Goal: Book appointment/travel/reservation

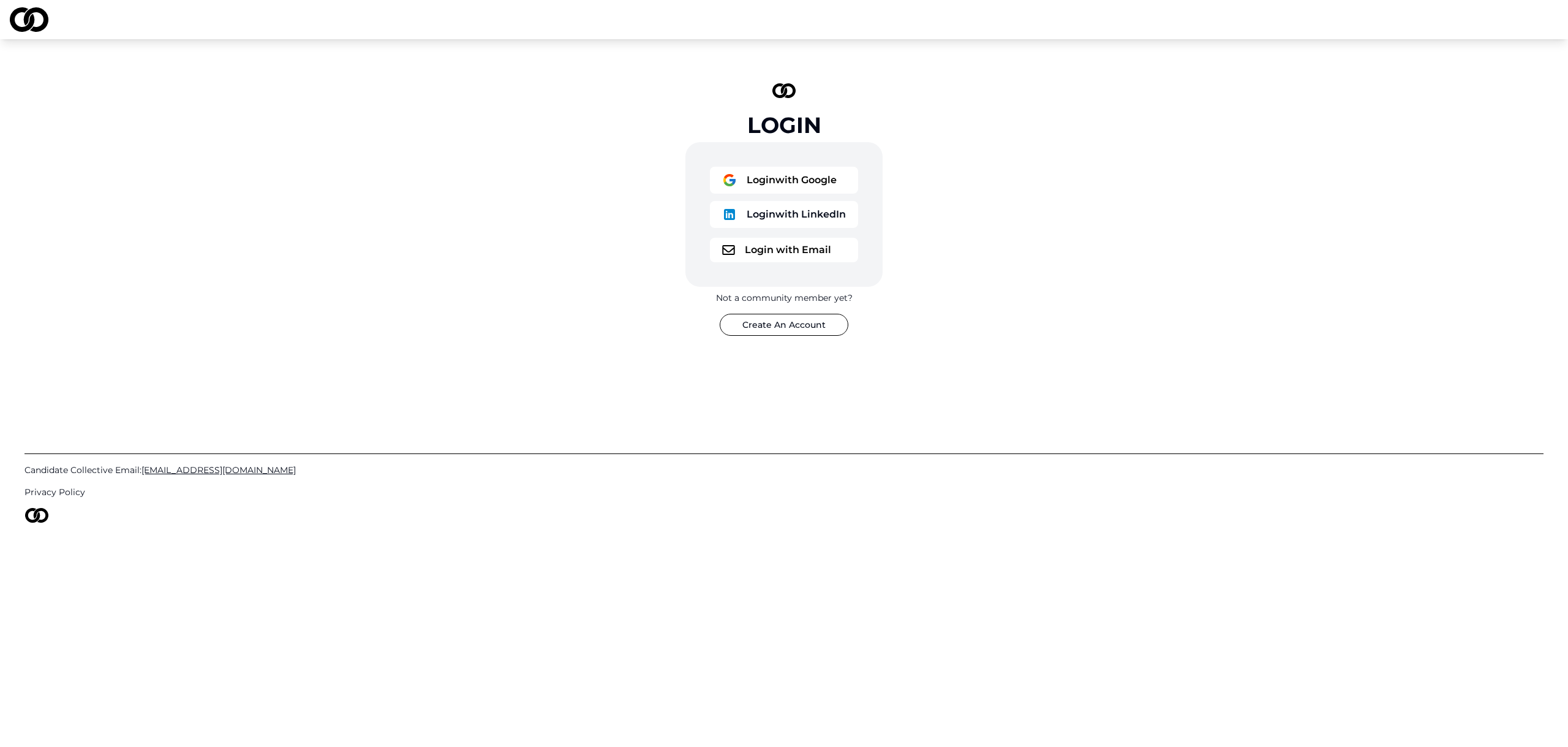
click at [804, 184] on button "Login with Google" at bounding box center [784, 180] width 148 height 27
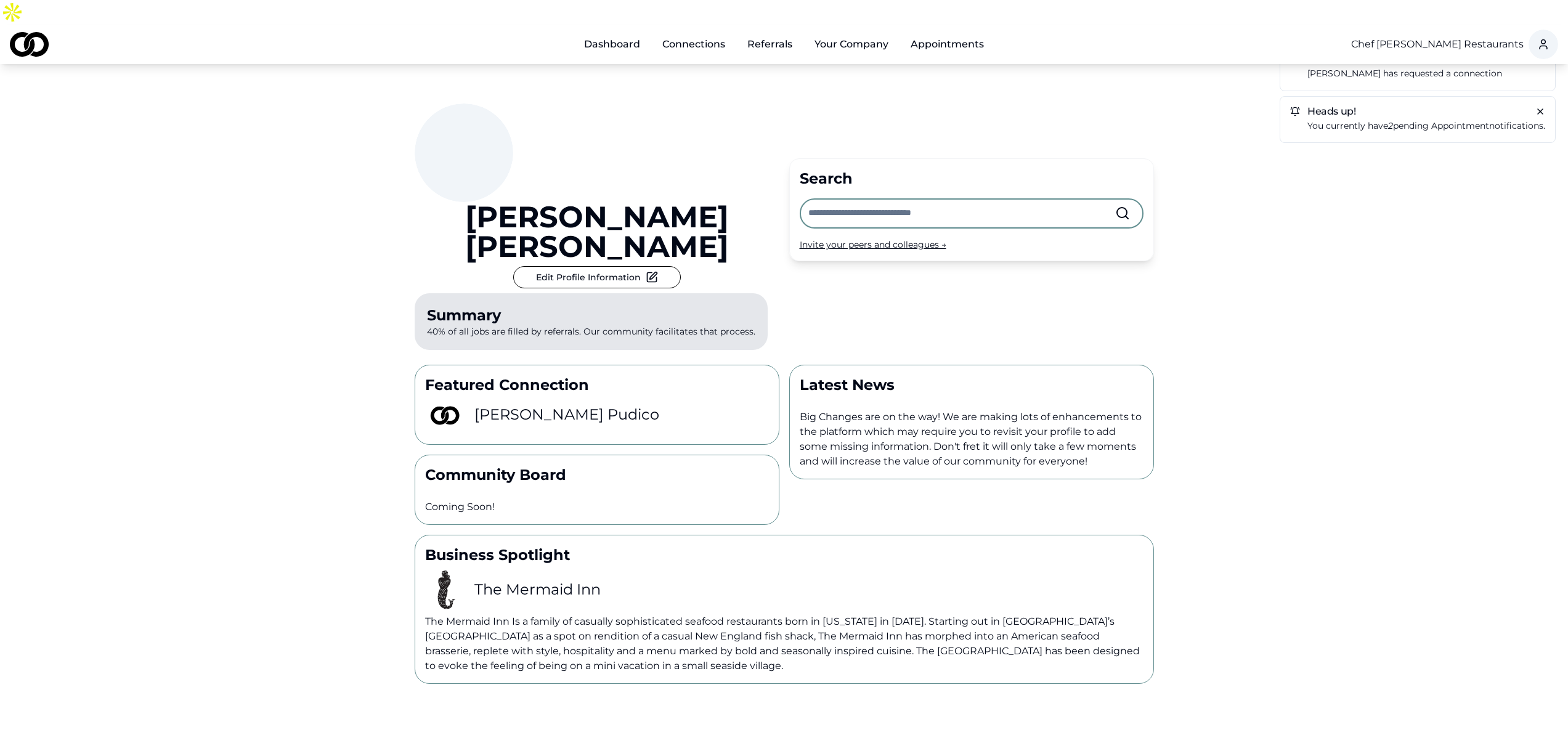
click at [841, 200] on input "text" at bounding box center [962, 213] width 307 height 27
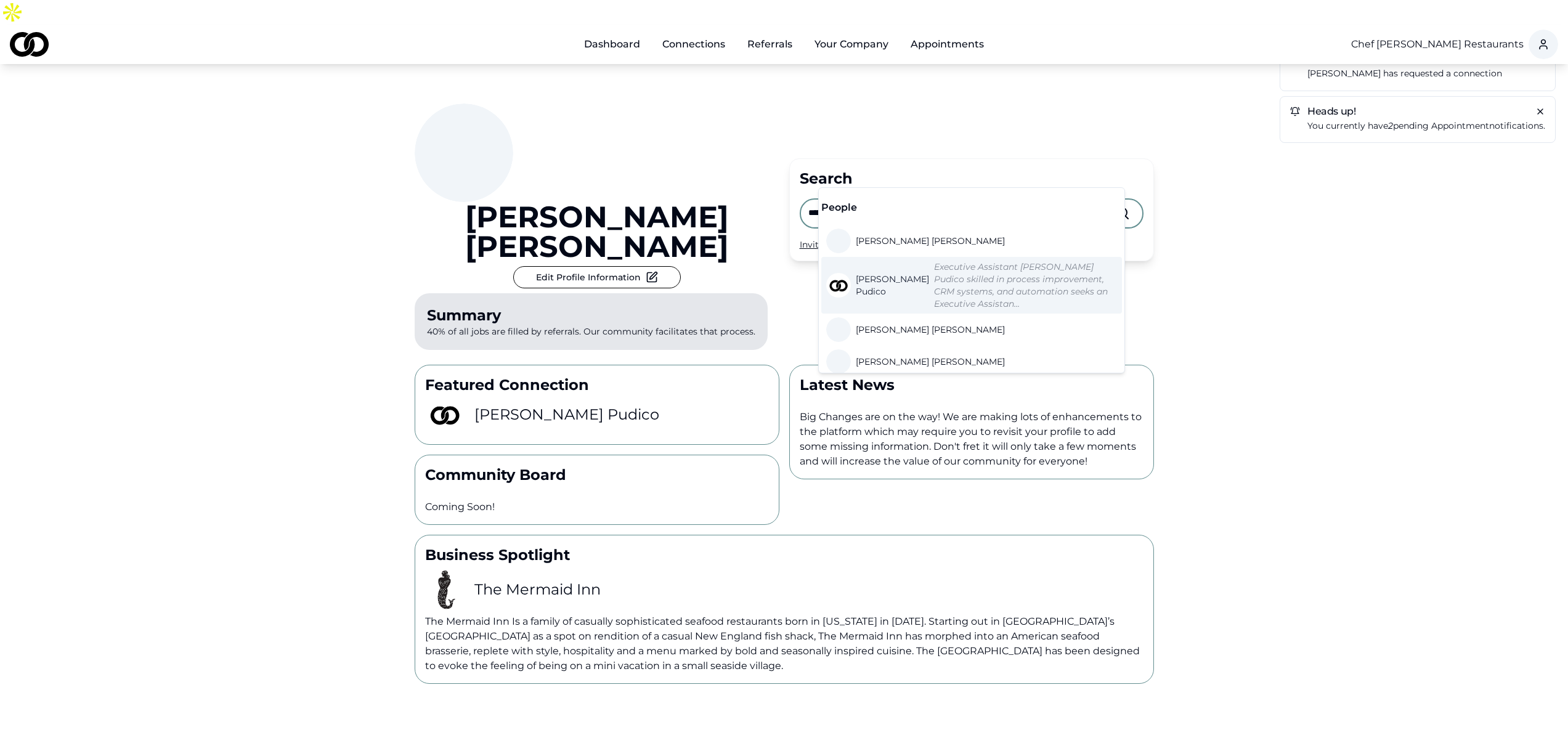
type input "*****"
click at [868, 276] on span "[PERSON_NAME] Pudico" at bounding box center [892, 285] width 73 height 25
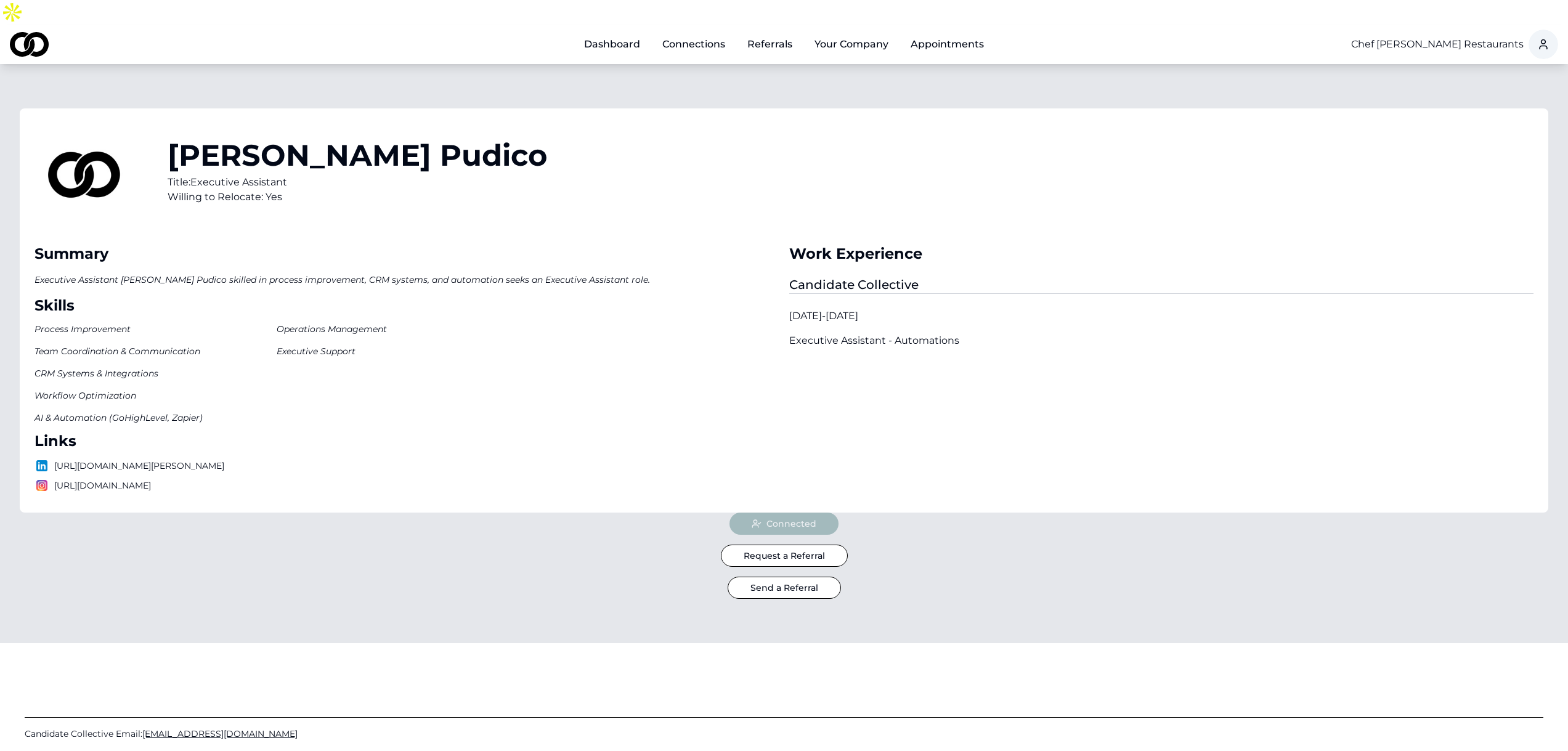
click at [778, 32] on link "Referrals" at bounding box center [770, 44] width 65 height 25
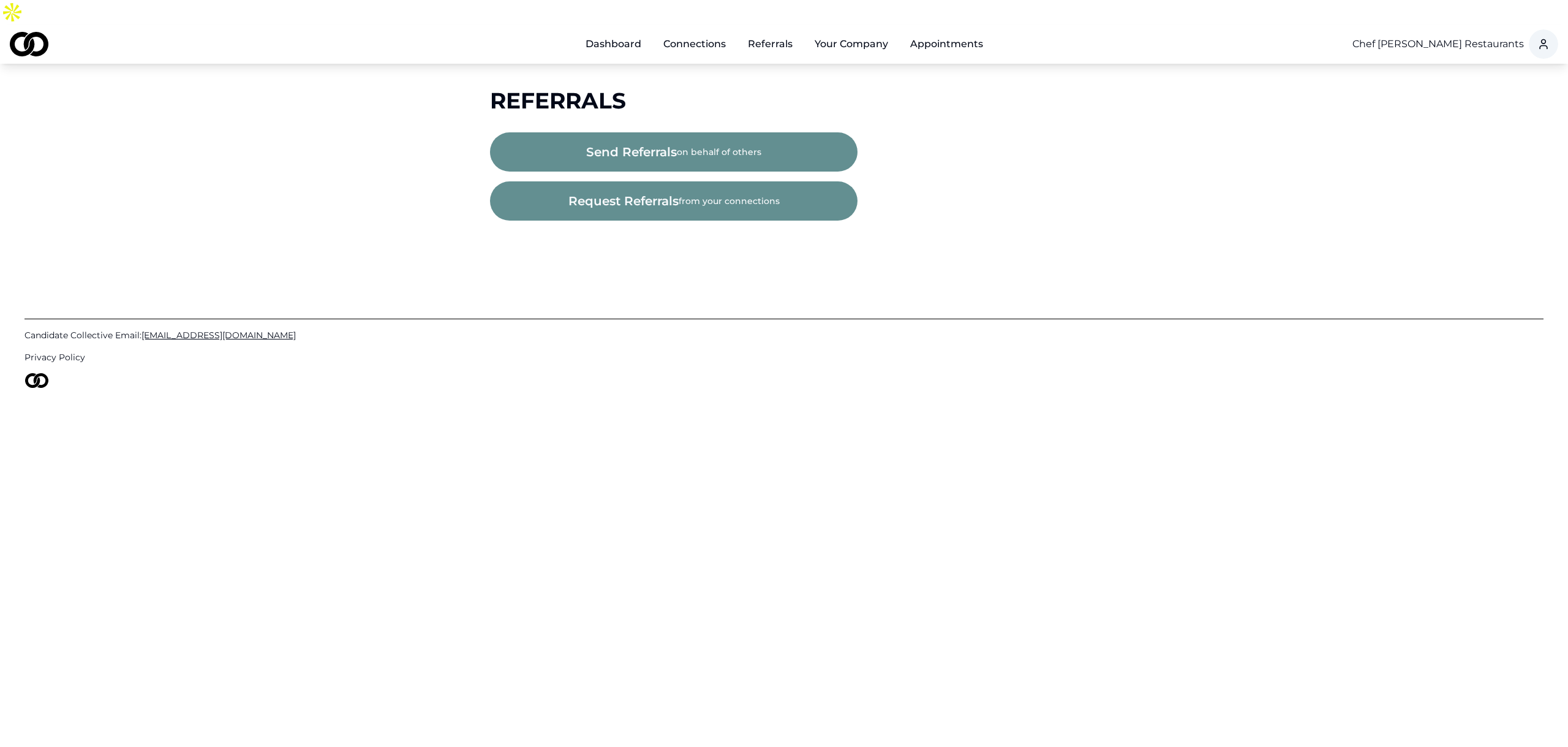
click at [648, 143] on span "send referrals" at bounding box center [631, 152] width 91 height 17
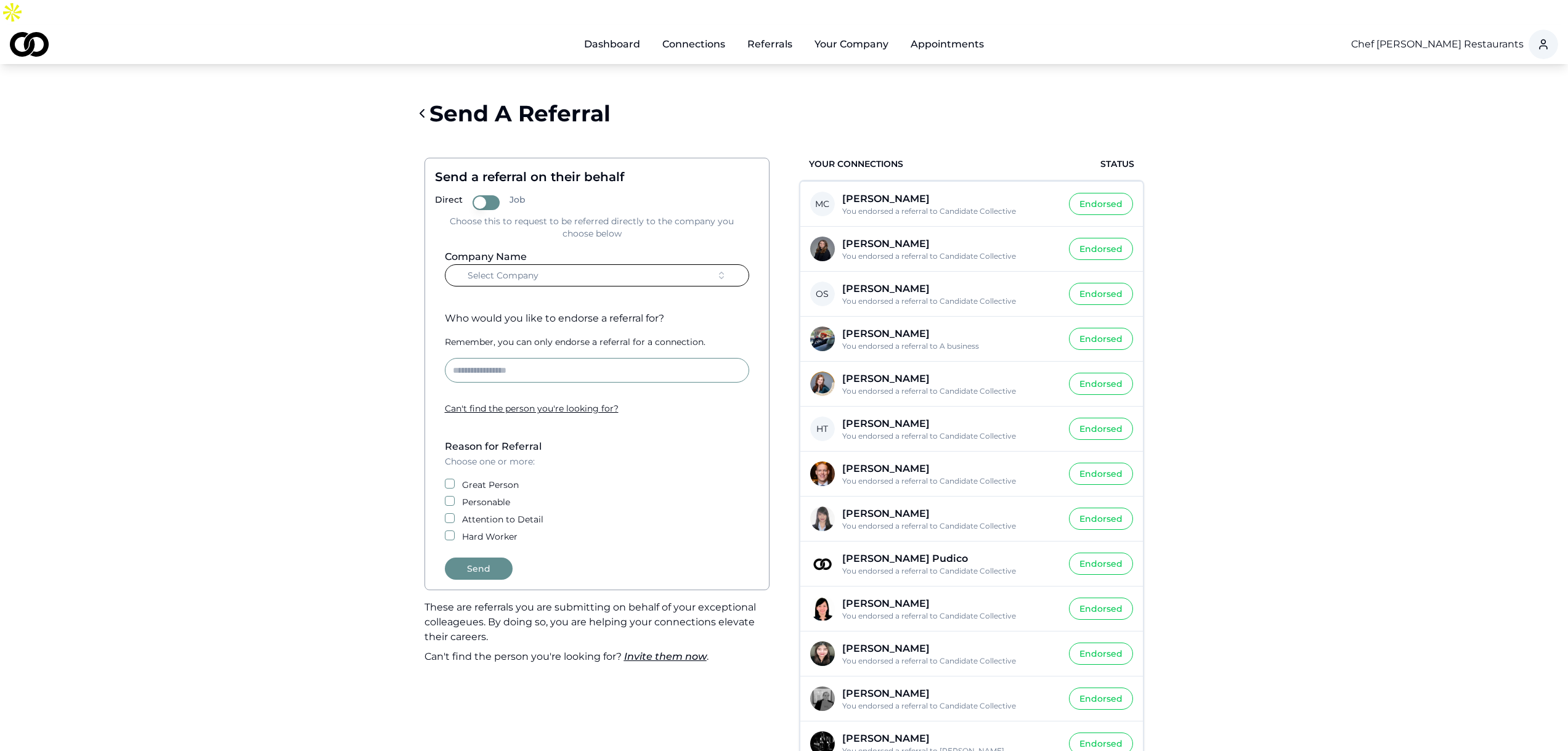
click at [564, 265] on button "Select Company" at bounding box center [597, 276] width 304 height 22
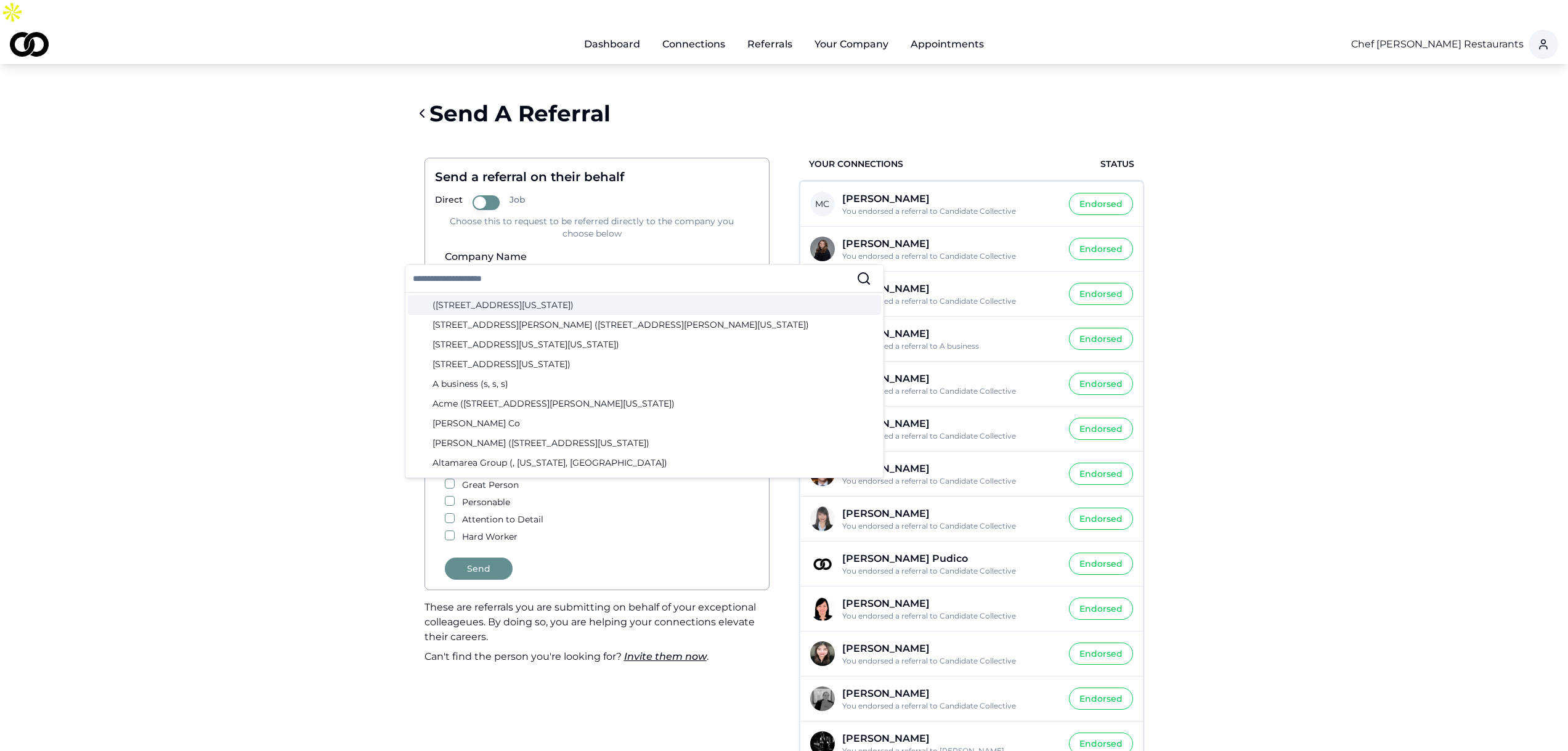
click at [525, 280] on input "text" at bounding box center [635, 279] width 444 height 27
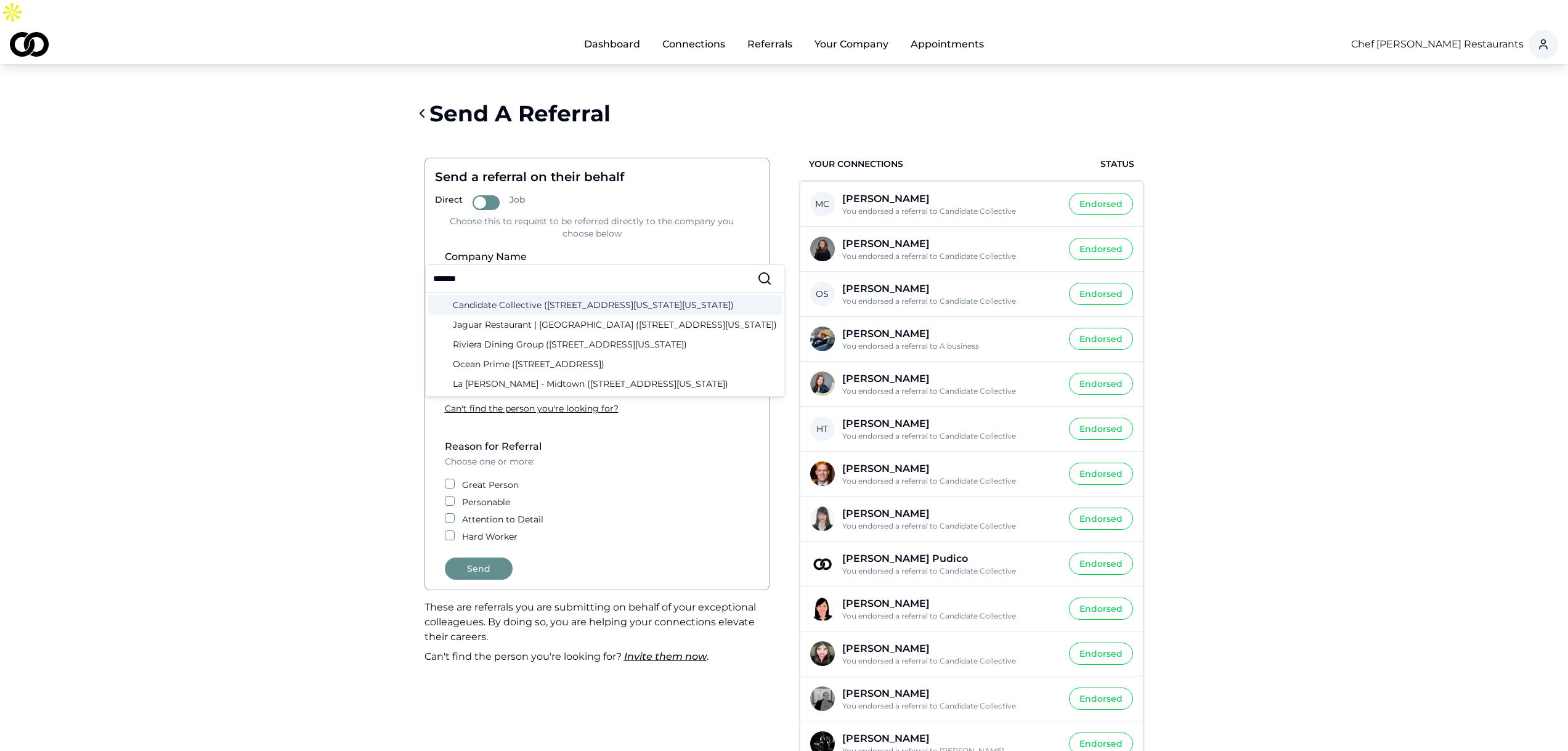
type input "*******"
click at [525, 302] on div "Candidate Collective ([STREET_ADDRESS][US_STATE][US_STATE])" at bounding box center [604, 305] width 353 height 19
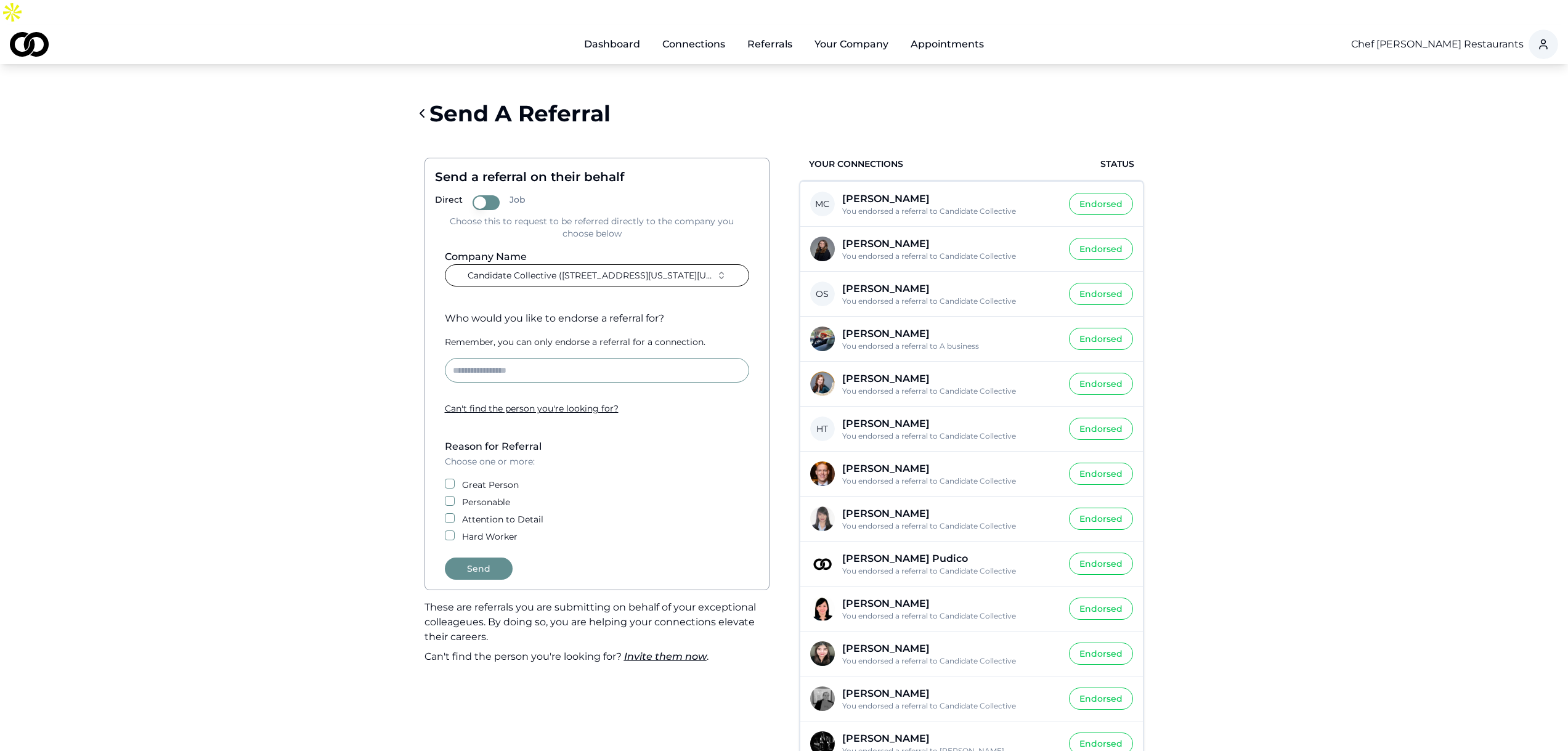
click at [511, 358] on input at bounding box center [597, 370] width 304 height 25
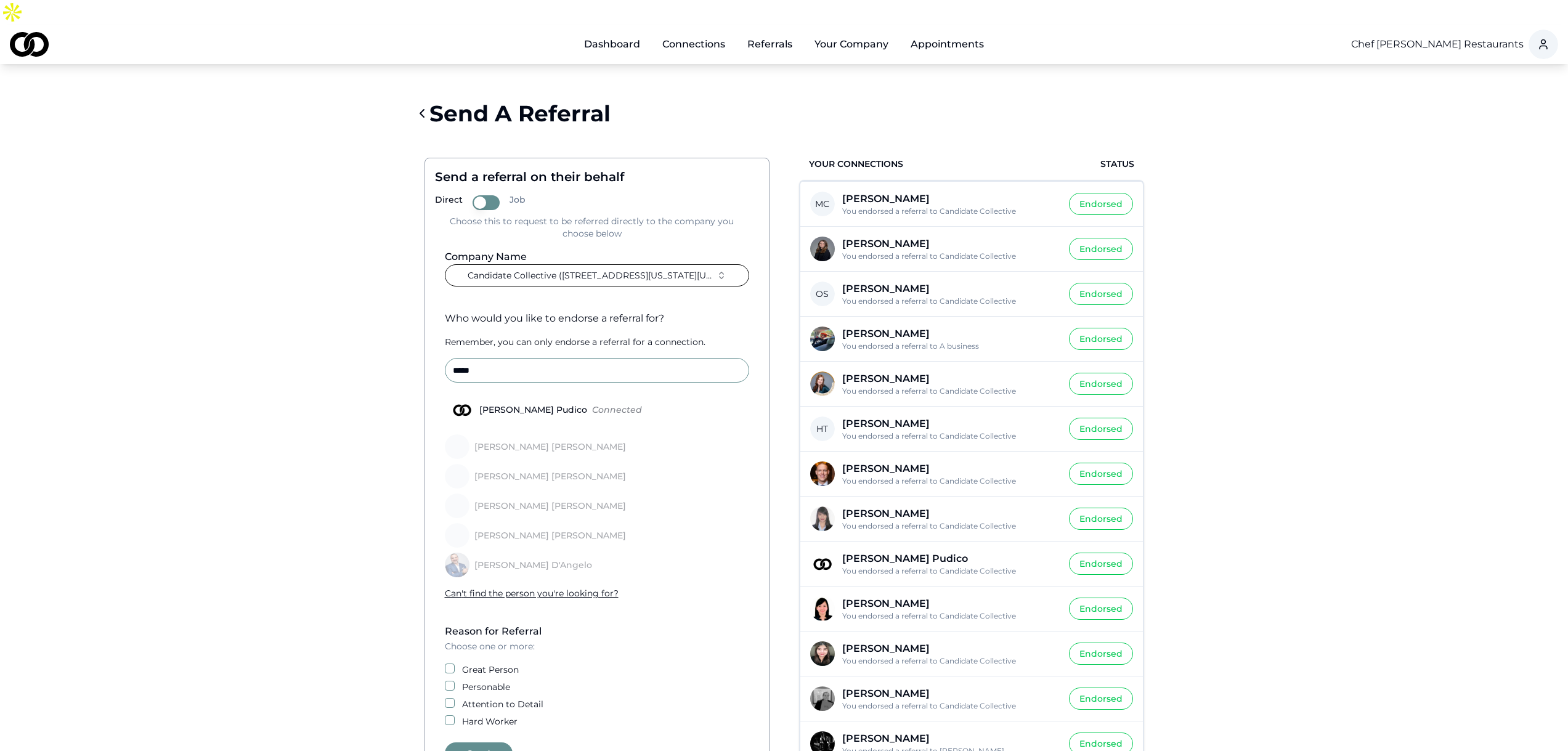
type input "*****"
click at [504, 405] on div "Angie Pudico" at bounding box center [533, 409] width 117 height 8
click at [454, 405] on button "Angie Pudico Connected" at bounding box center [449, 409] width 10 height 10
click at [451, 663] on button "Great Person" at bounding box center [449, 668] width 10 height 10
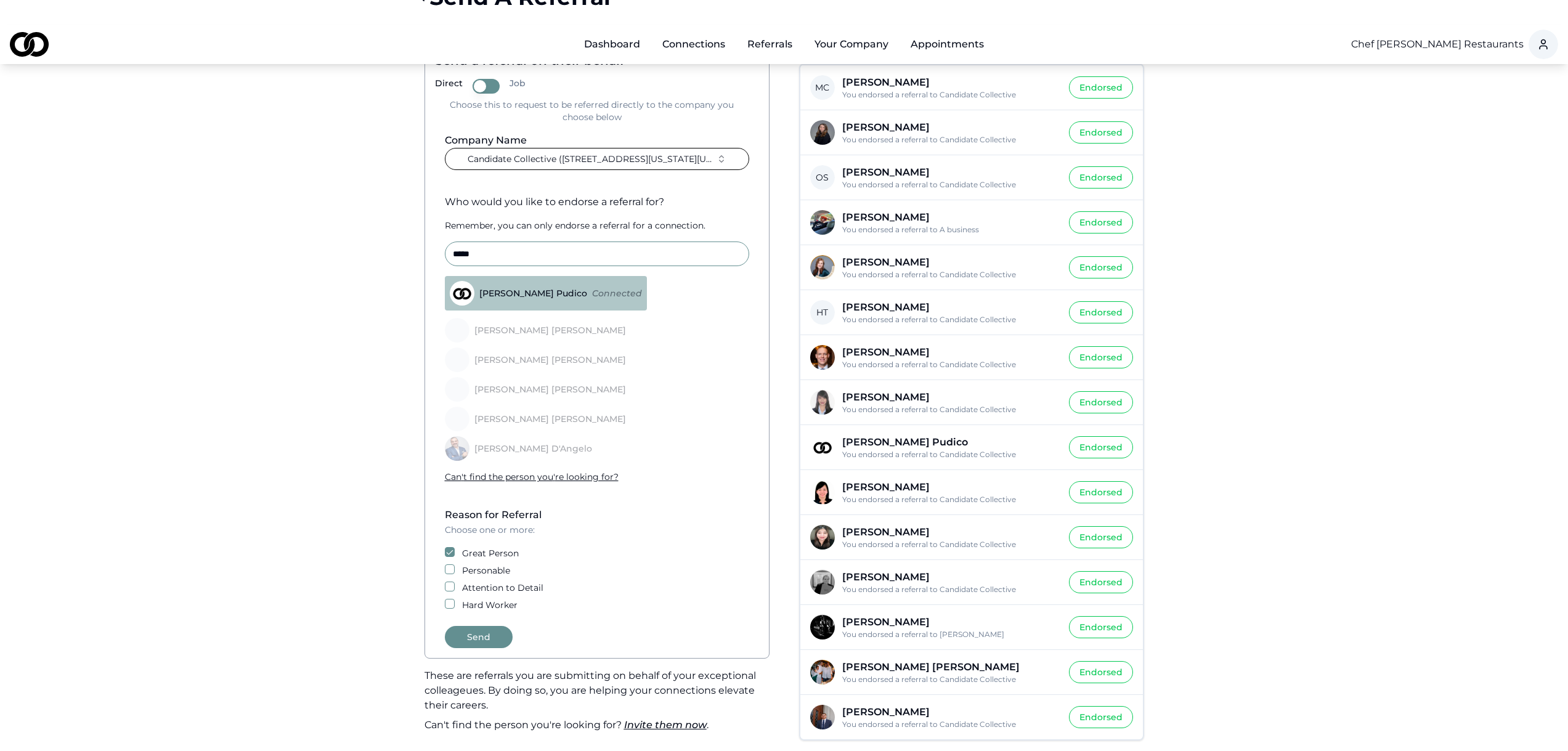
scroll to position [123, 0]
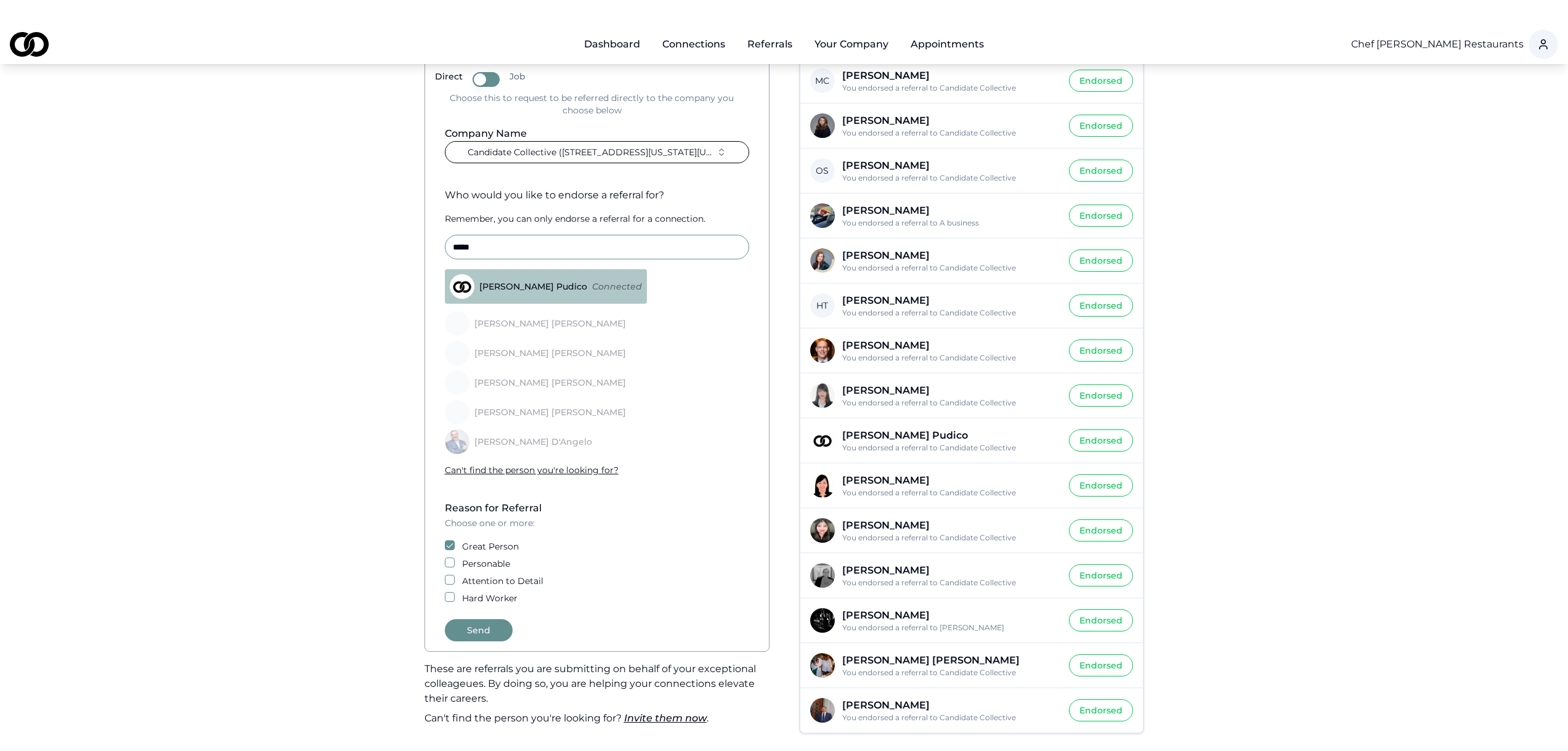
click at [478, 619] on button "Send" at bounding box center [479, 630] width 68 height 22
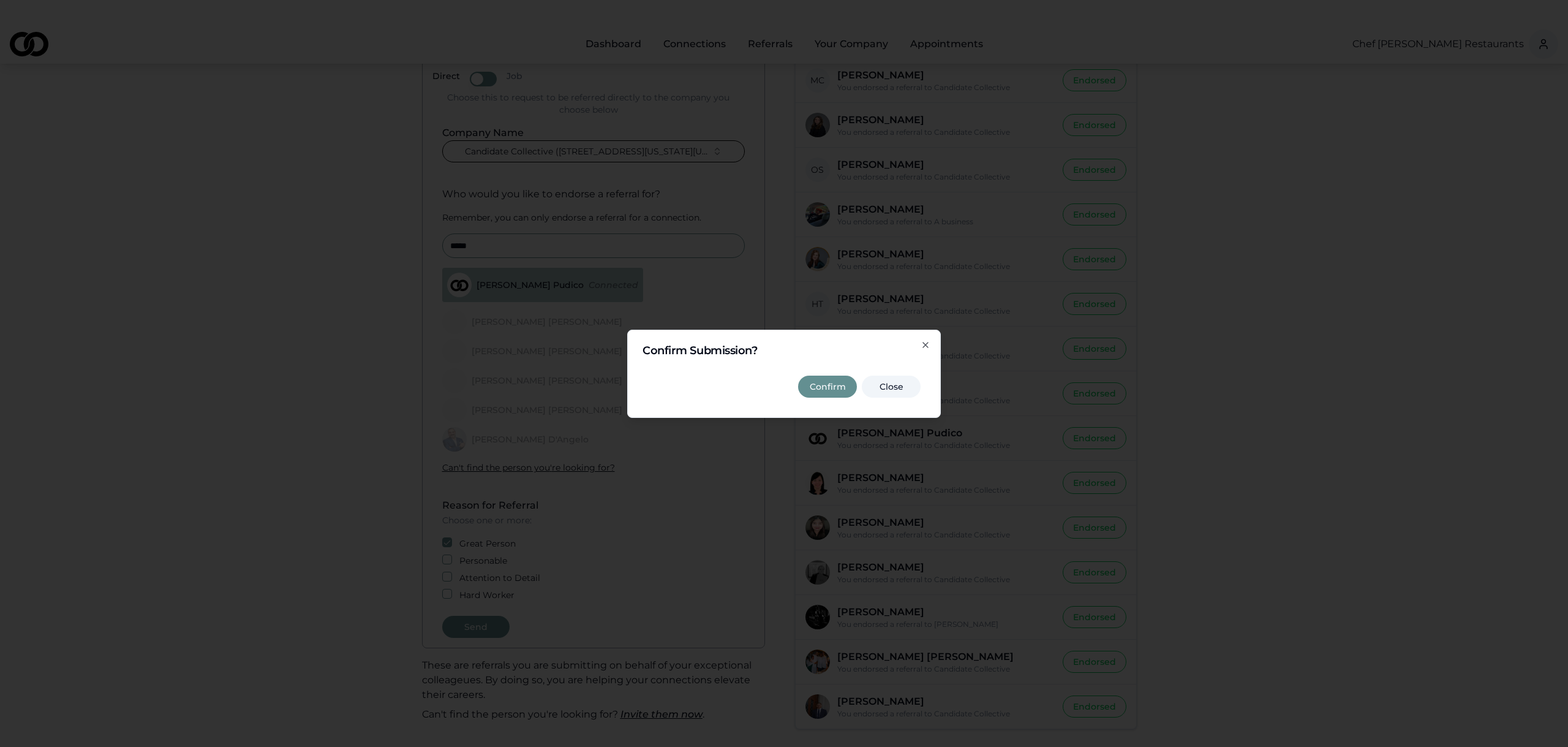
click at [816, 385] on button "Confirm" at bounding box center [827, 386] width 59 height 22
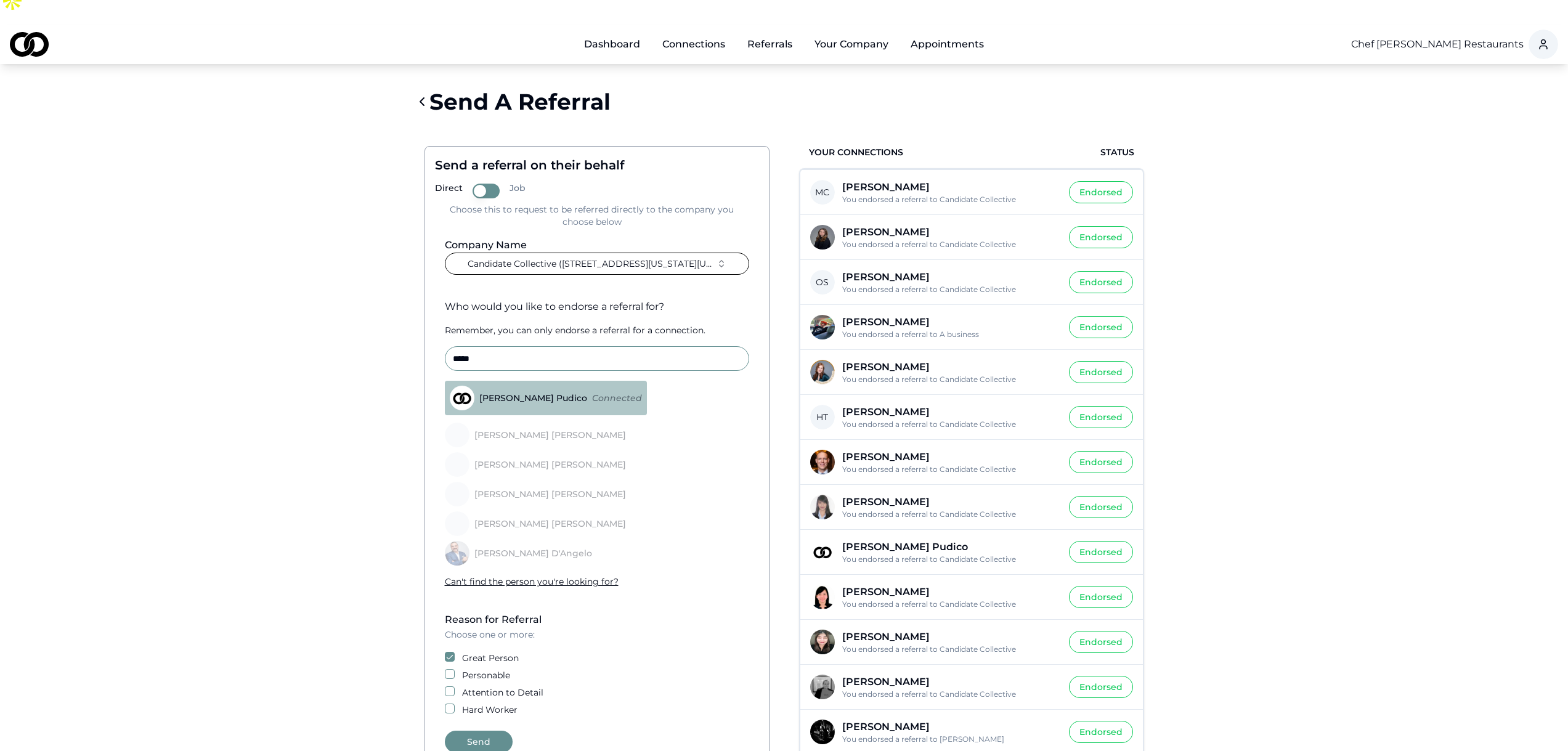
scroll to position [0, 0]
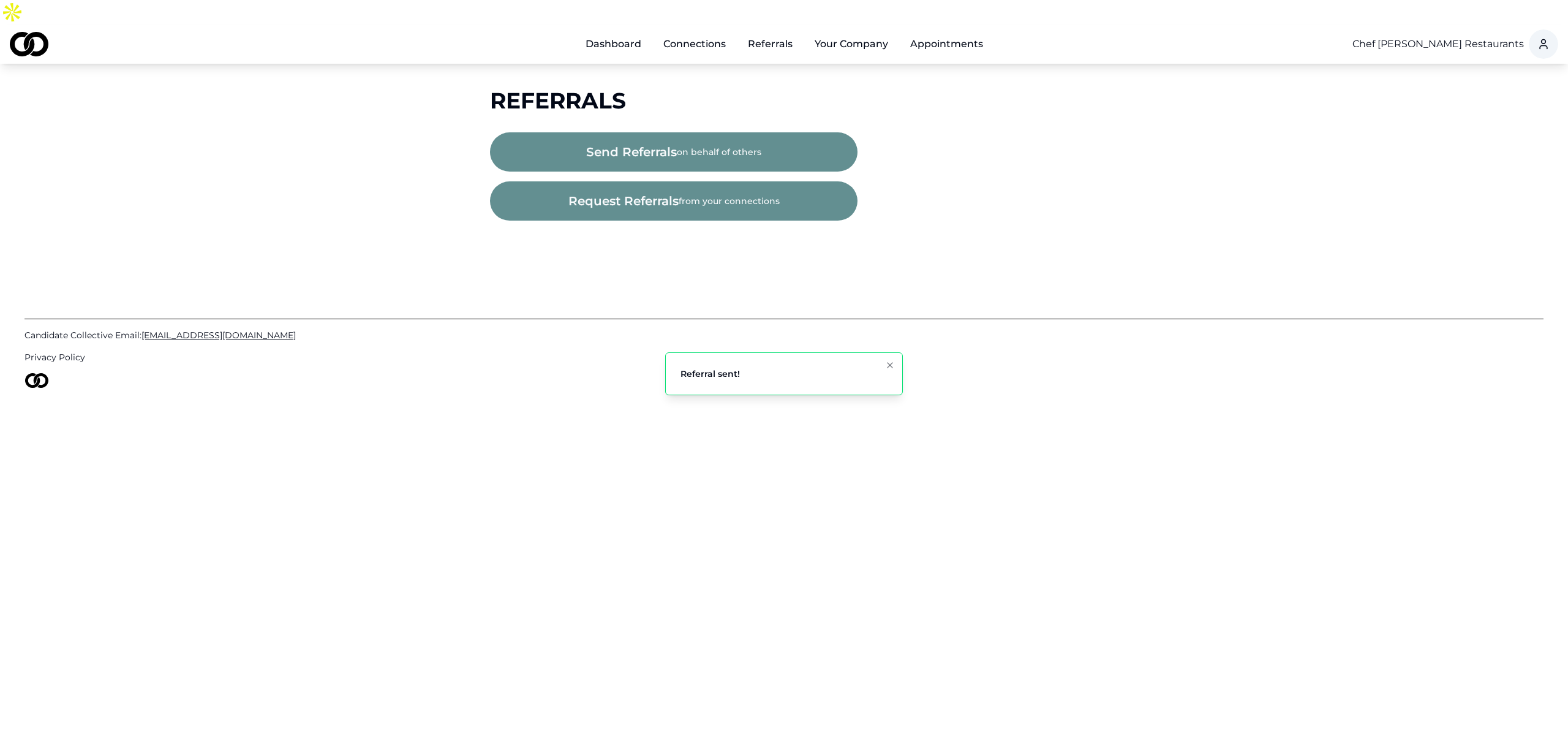
click at [1433, 19] on html "Dashboard Connections Referrals Your Company Appointments Chef Daniel Boulud Re…" at bounding box center [784, 374] width 1568 height 747
click at [1406, 73] on div "Candidate Collective" at bounding box center [1471, 67] width 253 height 19
click at [864, 32] on button "Your Company" at bounding box center [852, 44] width 93 height 25
click at [844, 32] on button "Your Company" at bounding box center [852, 44] width 93 height 25
click at [851, 121] on link "Referrals to Your Company" at bounding box center [878, 138] width 146 height 34
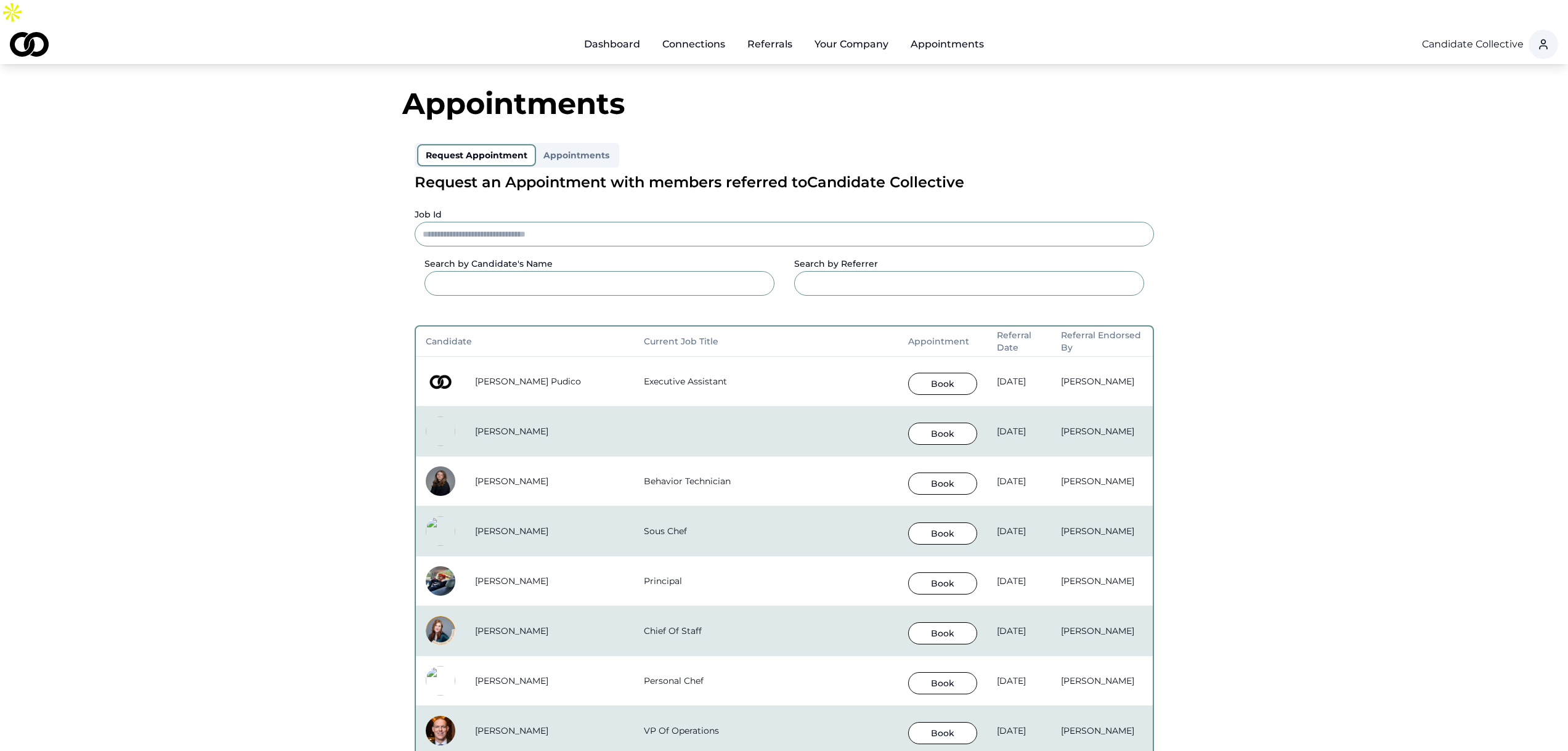
click at [909, 373] on button "Book" at bounding box center [943, 384] width 69 height 22
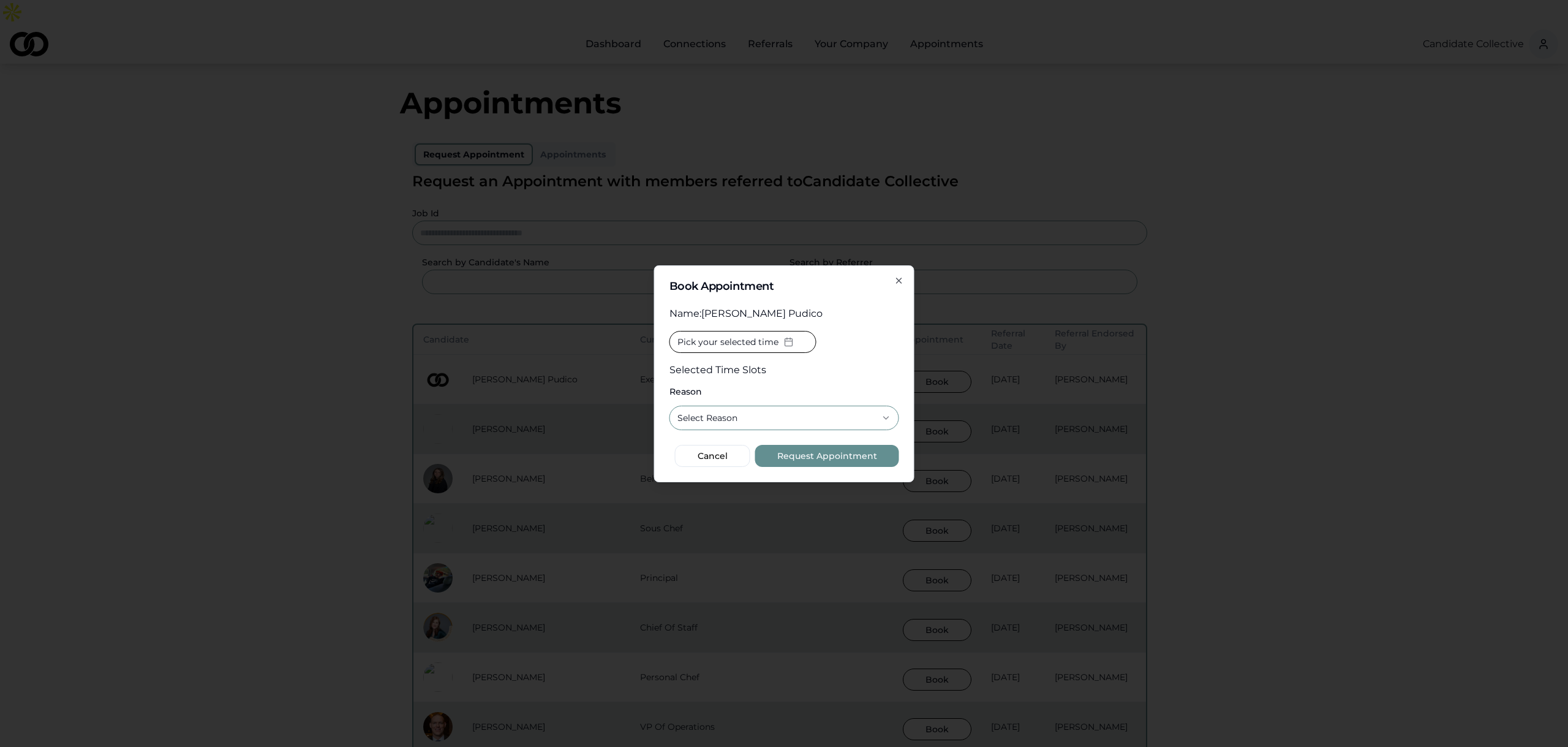
click at [897, 281] on icon "button" at bounding box center [899, 281] width 10 height 10
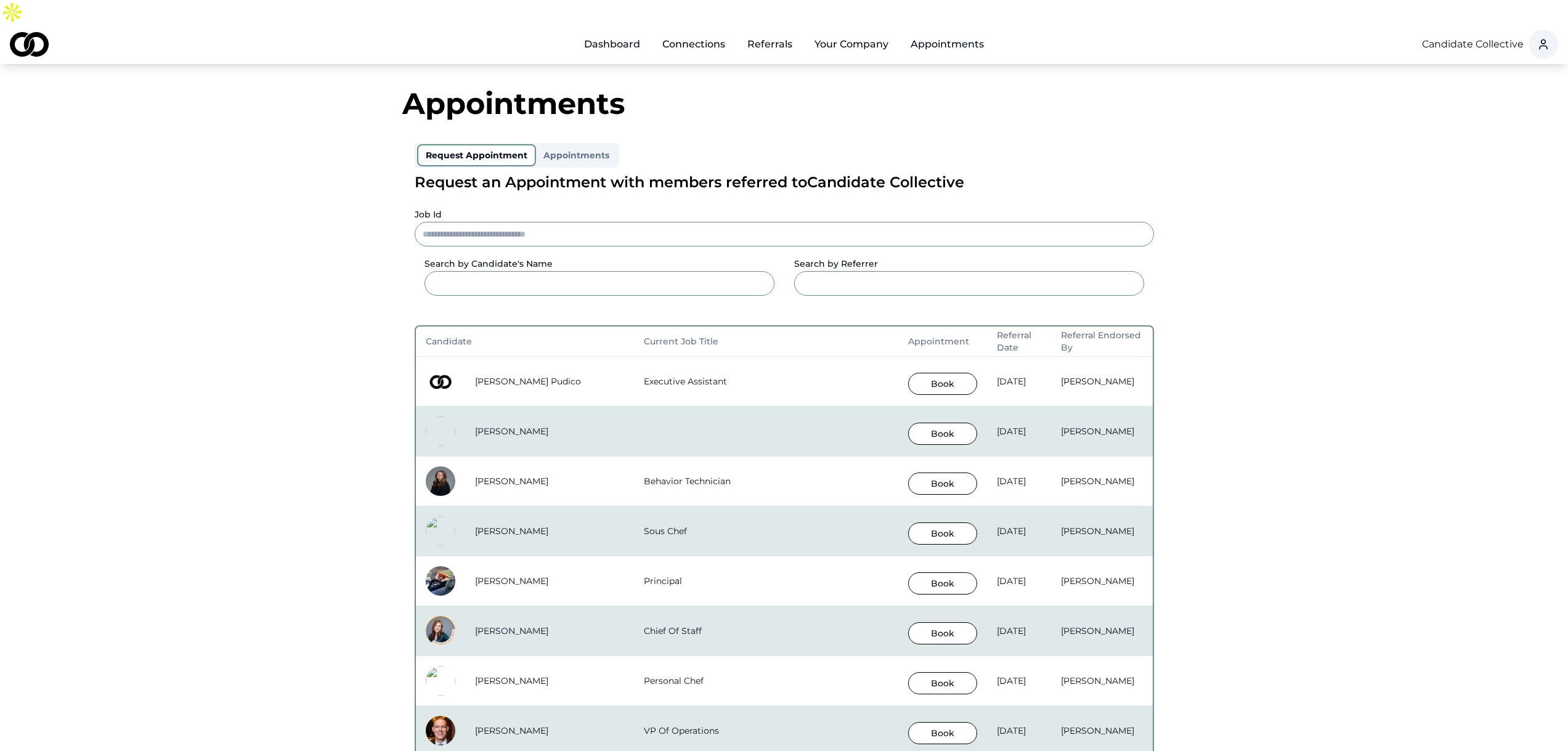
click at [682, 32] on link "Connections" at bounding box center [693, 44] width 82 height 25
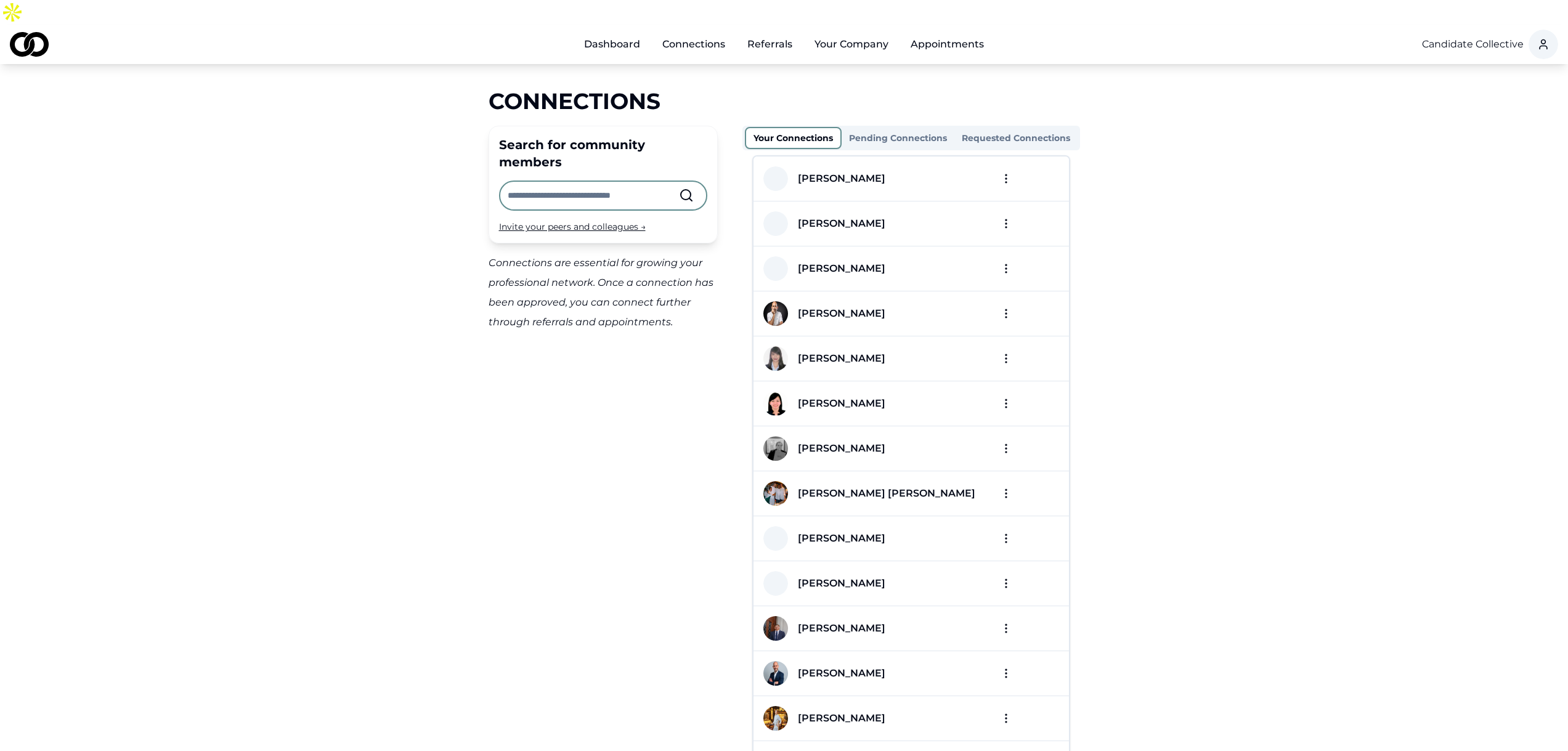
click at [571, 182] on input "text" at bounding box center [593, 195] width 171 height 27
click at [768, 32] on link "Referrals" at bounding box center [770, 44] width 65 height 25
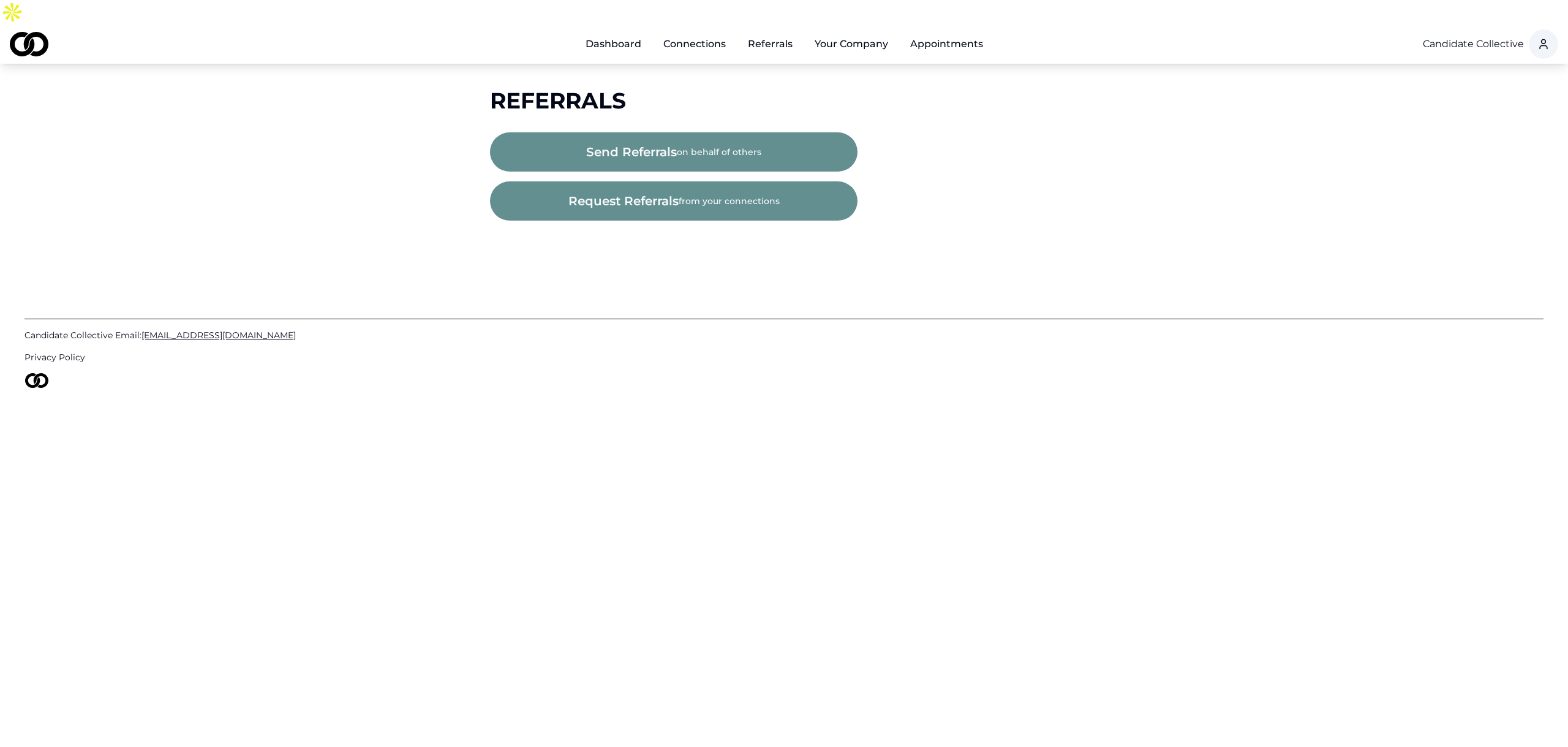
click at [633, 143] on span "send referrals" at bounding box center [631, 152] width 91 height 17
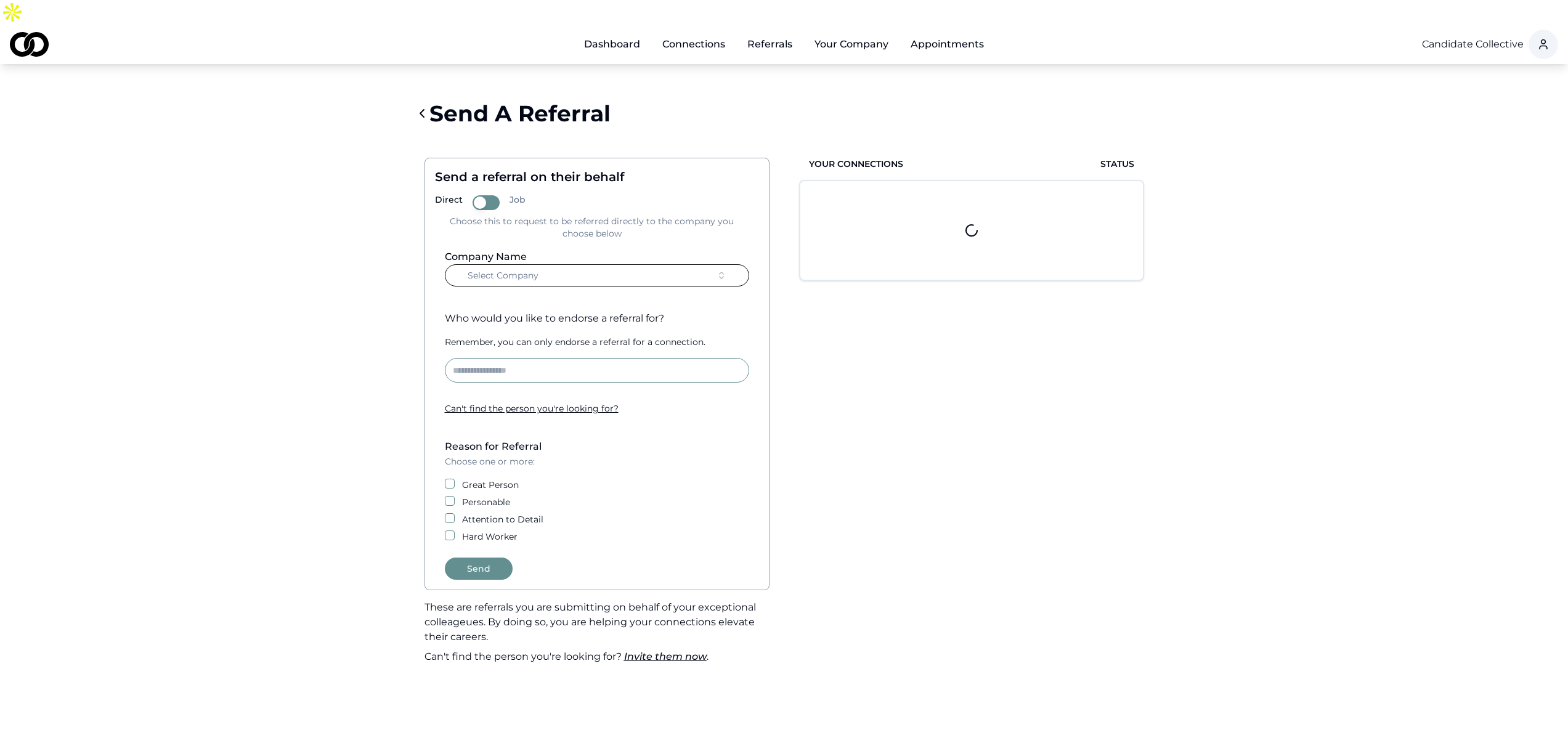
click at [567, 265] on button "Select Company" at bounding box center [597, 276] width 304 height 22
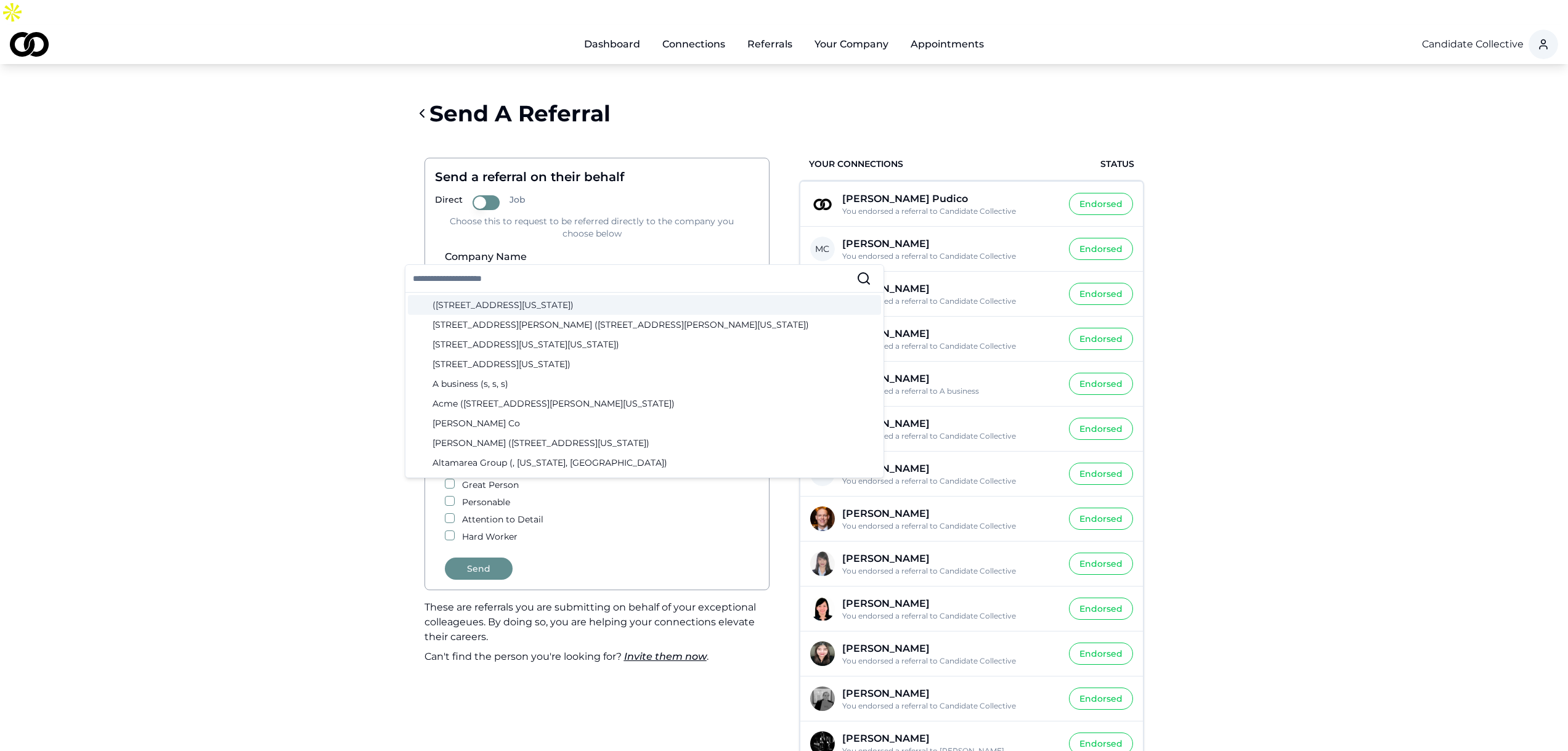
click at [569, 279] on input "text" at bounding box center [635, 279] width 444 height 27
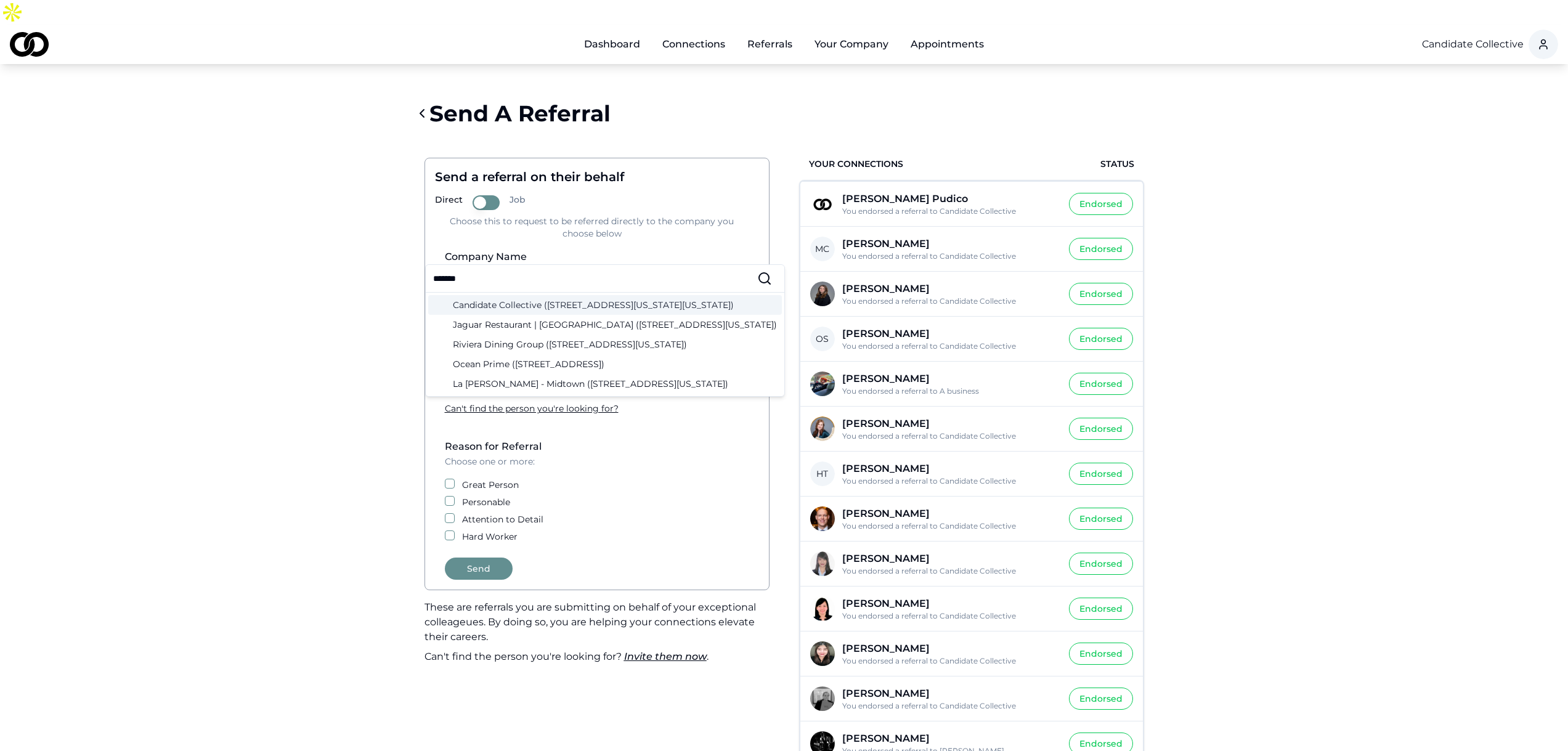
type input "*******"
click at [575, 306] on div "Candidate Collective (12 West 44th Street, New York, New York)" at bounding box center [604, 305] width 353 height 19
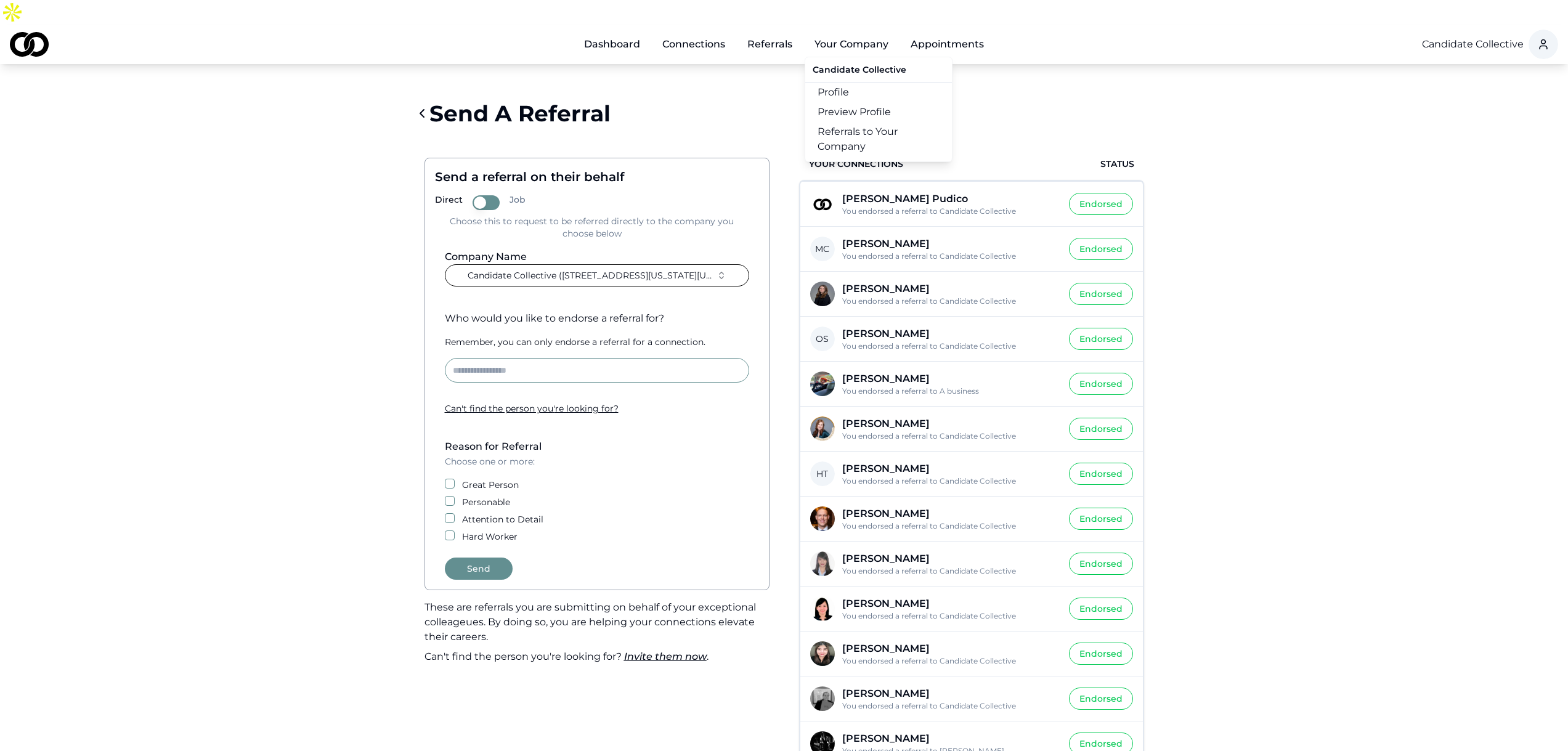
click at [851, 126] on link "Referrals to Your Company" at bounding box center [879, 139] width 147 height 34
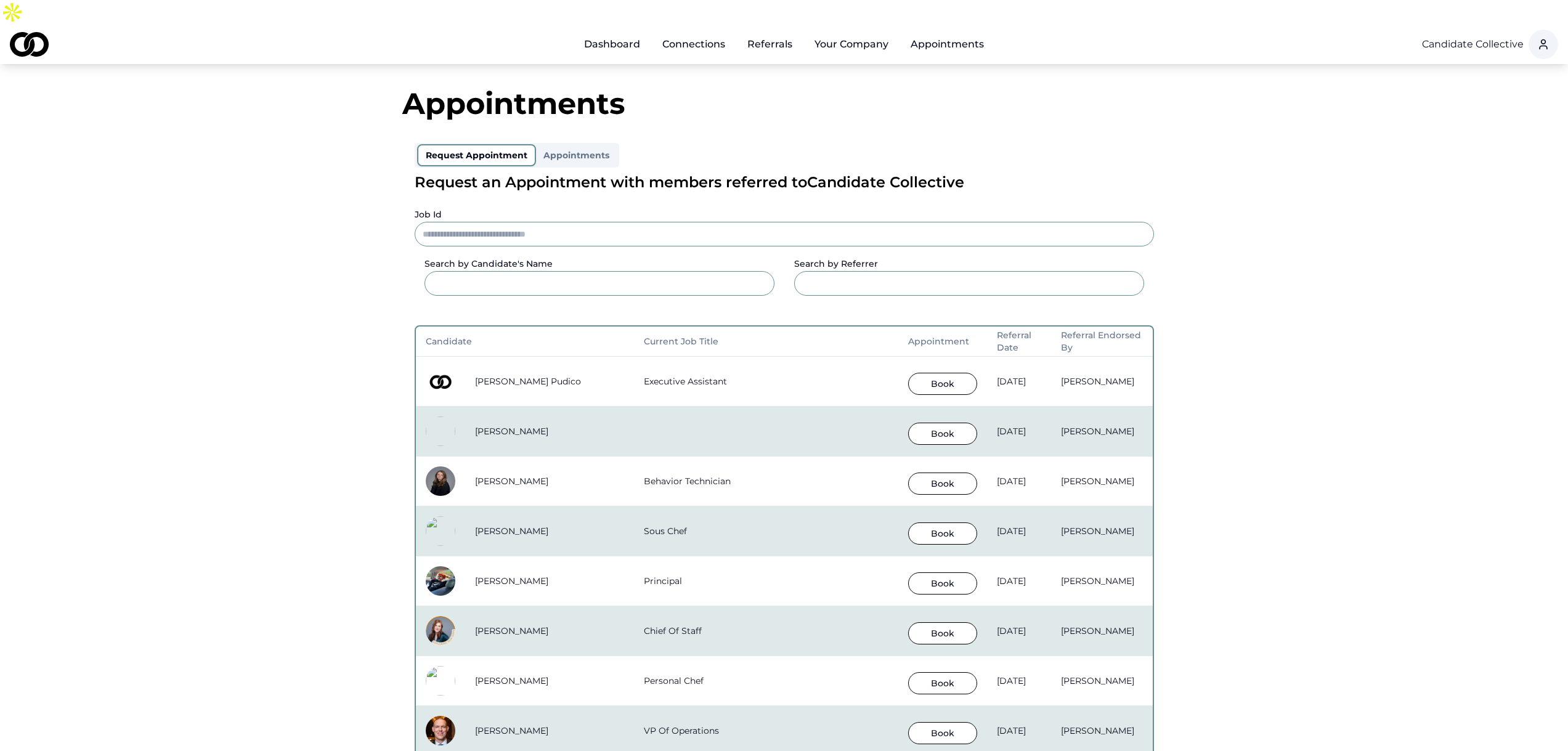
click at [909, 373] on button "Book" at bounding box center [943, 384] width 69 height 22
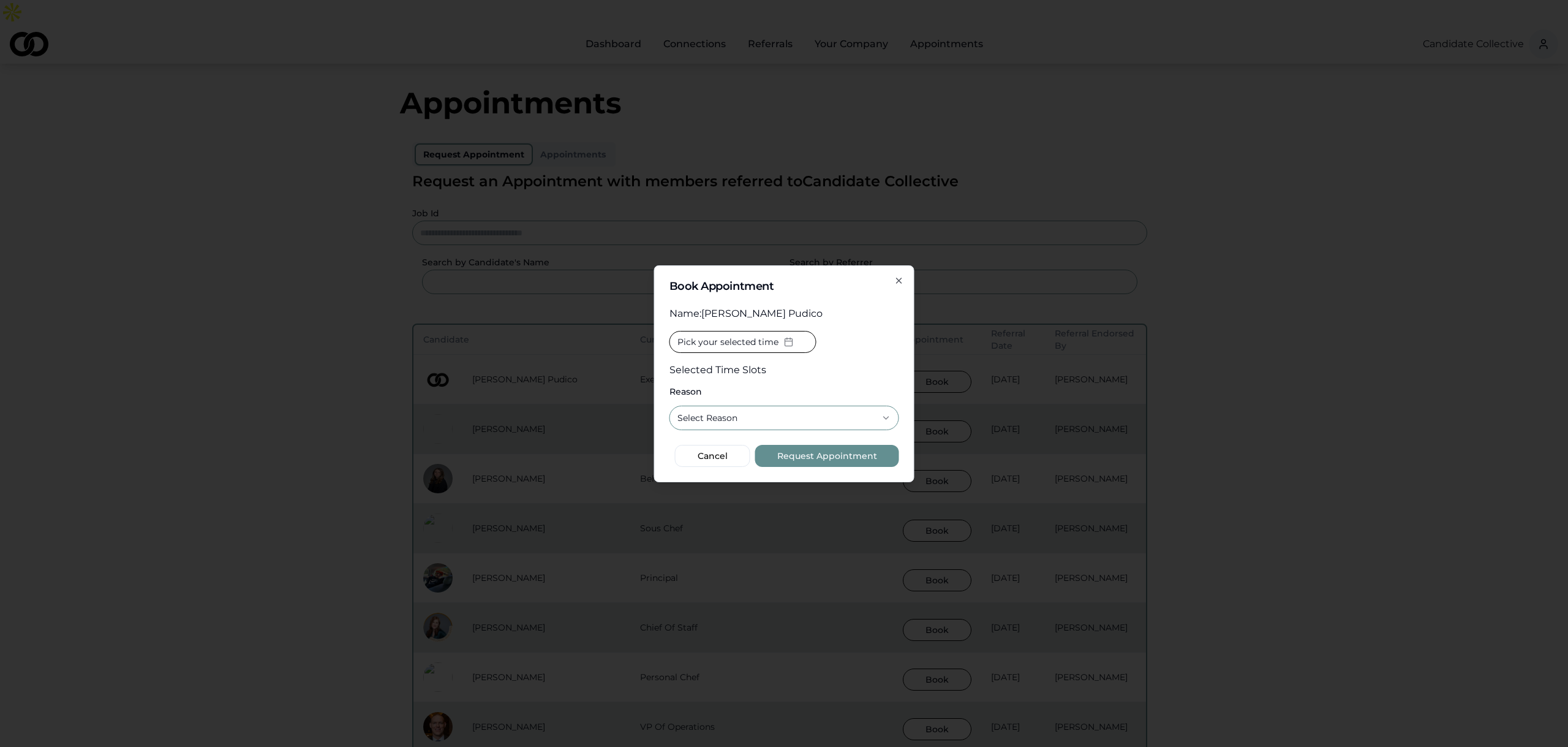
click at [762, 339] on span "Pick your selected time" at bounding box center [728, 342] width 101 height 12
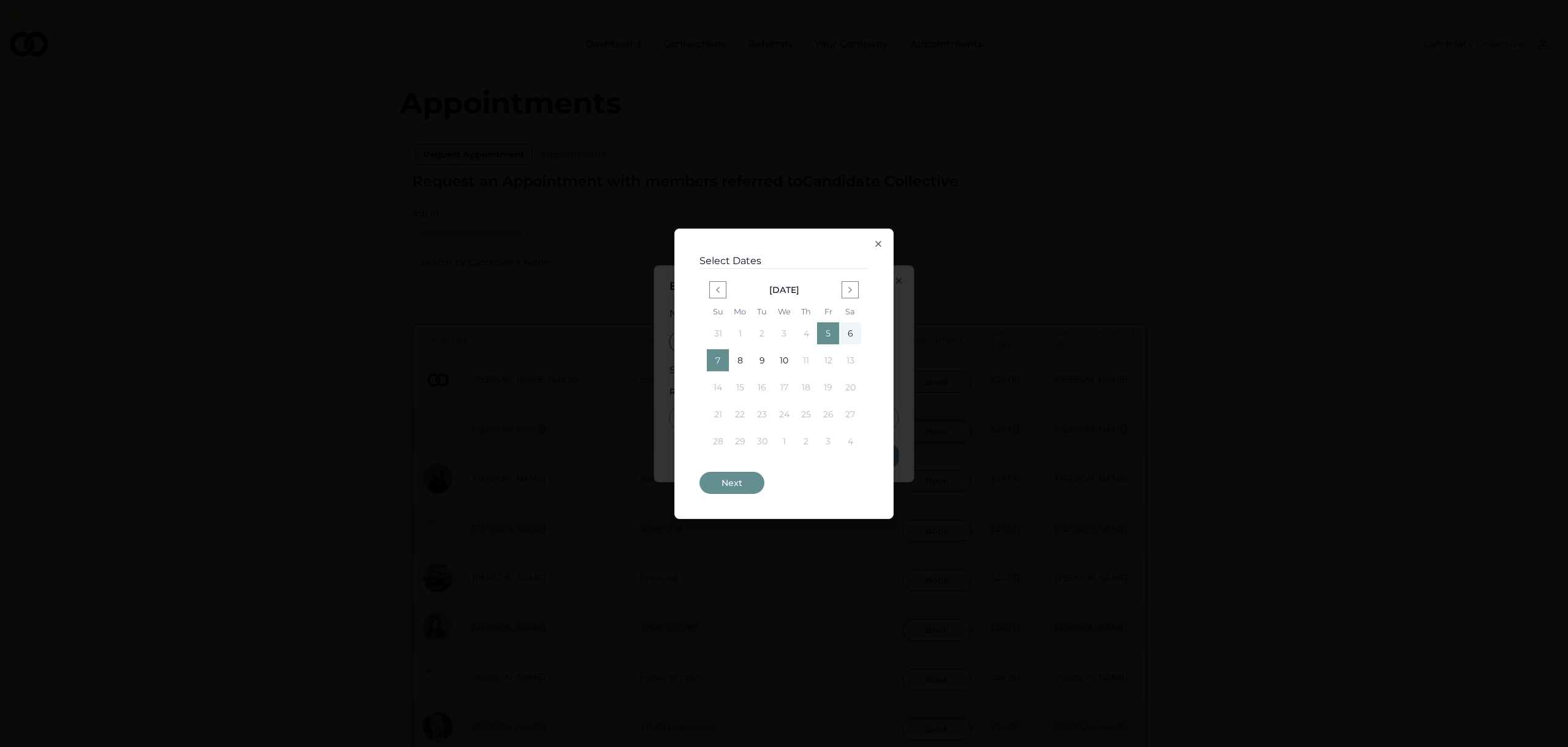
click at [737, 477] on button "Next" at bounding box center [732, 483] width 65 height 22
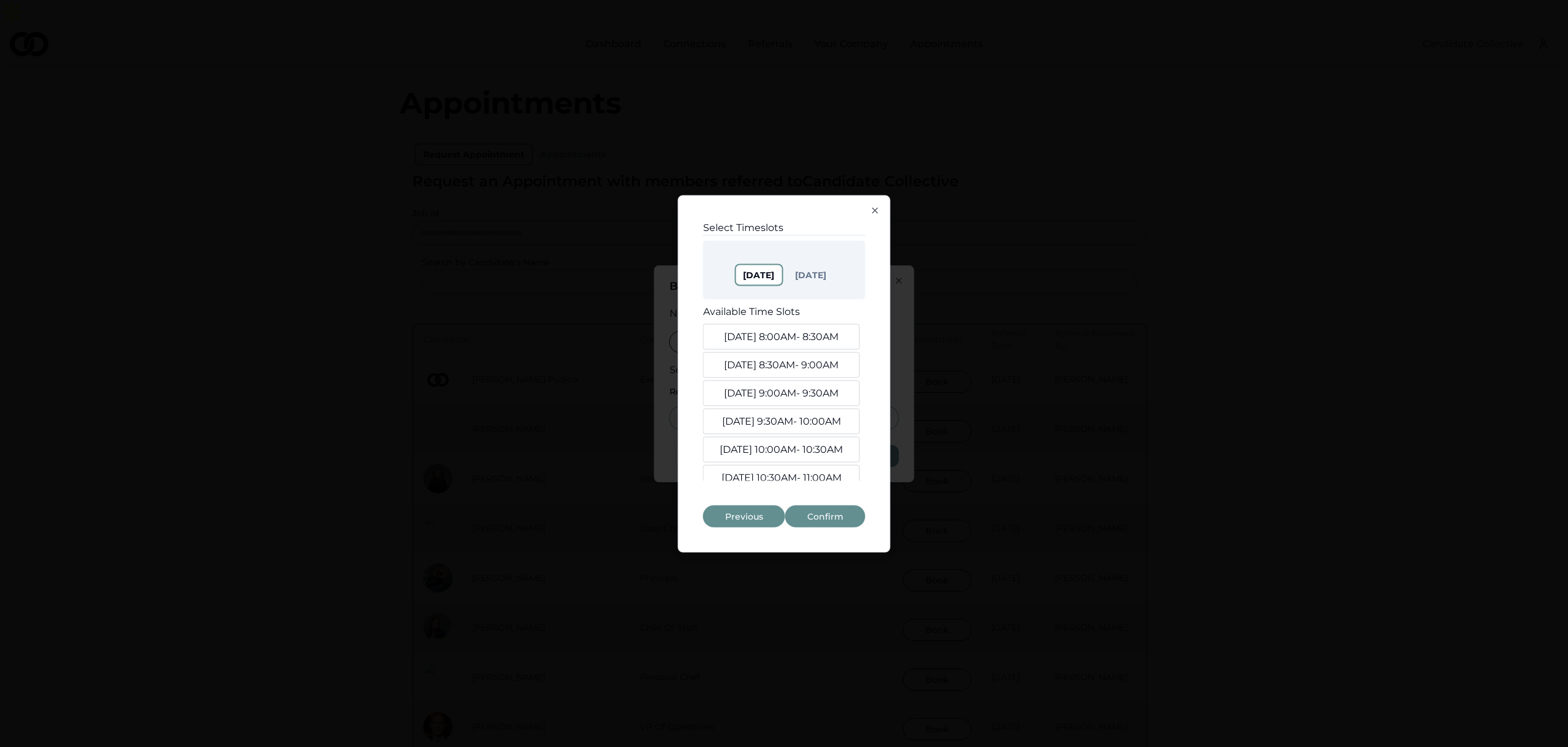
click at [778, 328] on button "Sep. 6, 8:00AM - 8:30AM" at bounding box center [781, 337] width 157 height 26
click at [780, 361] on button "Sep. 6, 8:30AM - 9:00AM" at bounding box center [781, 364] width 157 height 26
click at [813, 276] on button "Sep 8" at bounding box center [810, 274] width 46 height 19
click at [804, 344] on button "Sep. 7, 8:00AM - 8:30AM" at bounding box center [781, 337] width 157 height 26
click at [799, 363] on button "Sep. 7, 8:30AM - 9:00AM" at bounding box center [781, 364] width 157 height 26
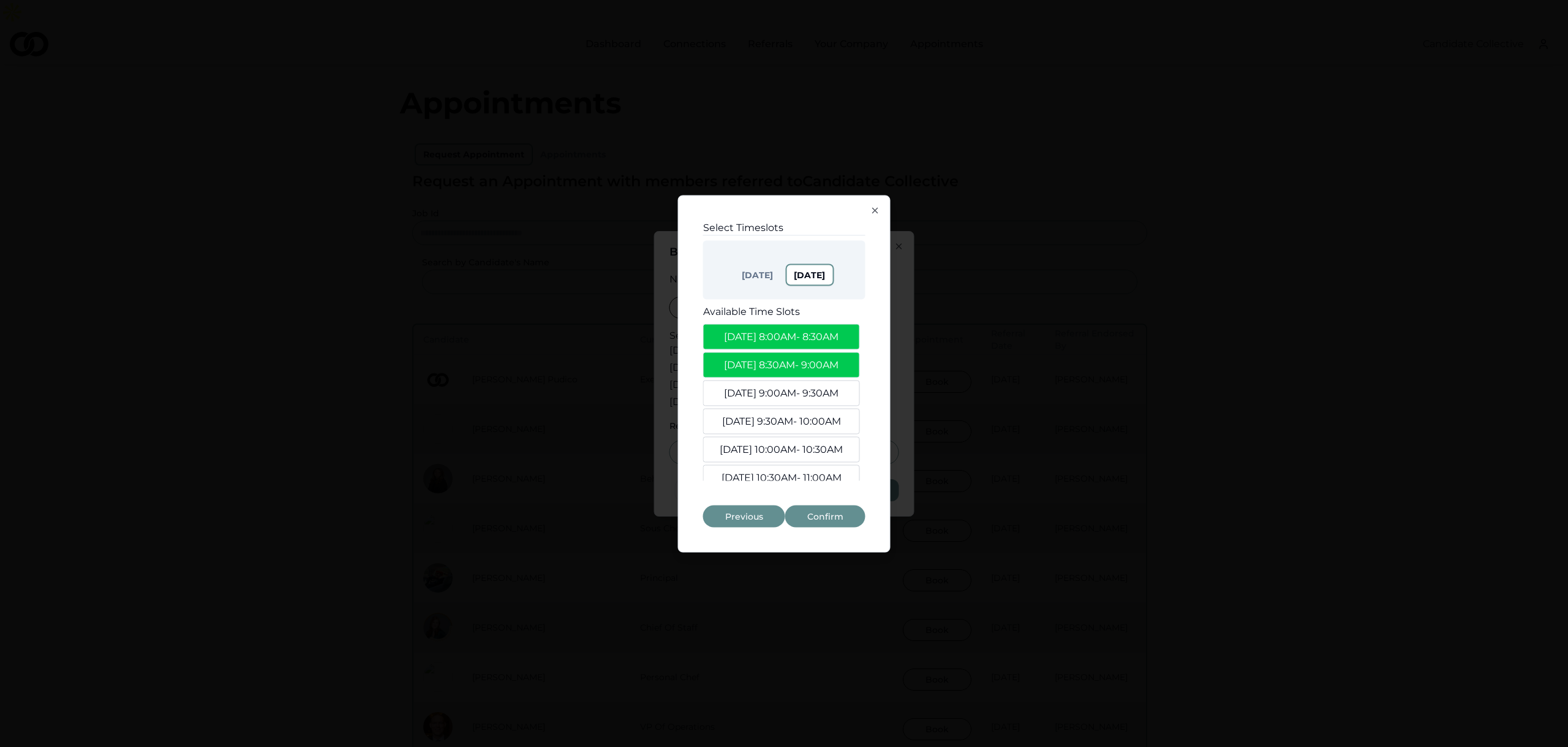
click at [750, 518] on button "Previous" at bounding box center [744, 516] width 82 height 22
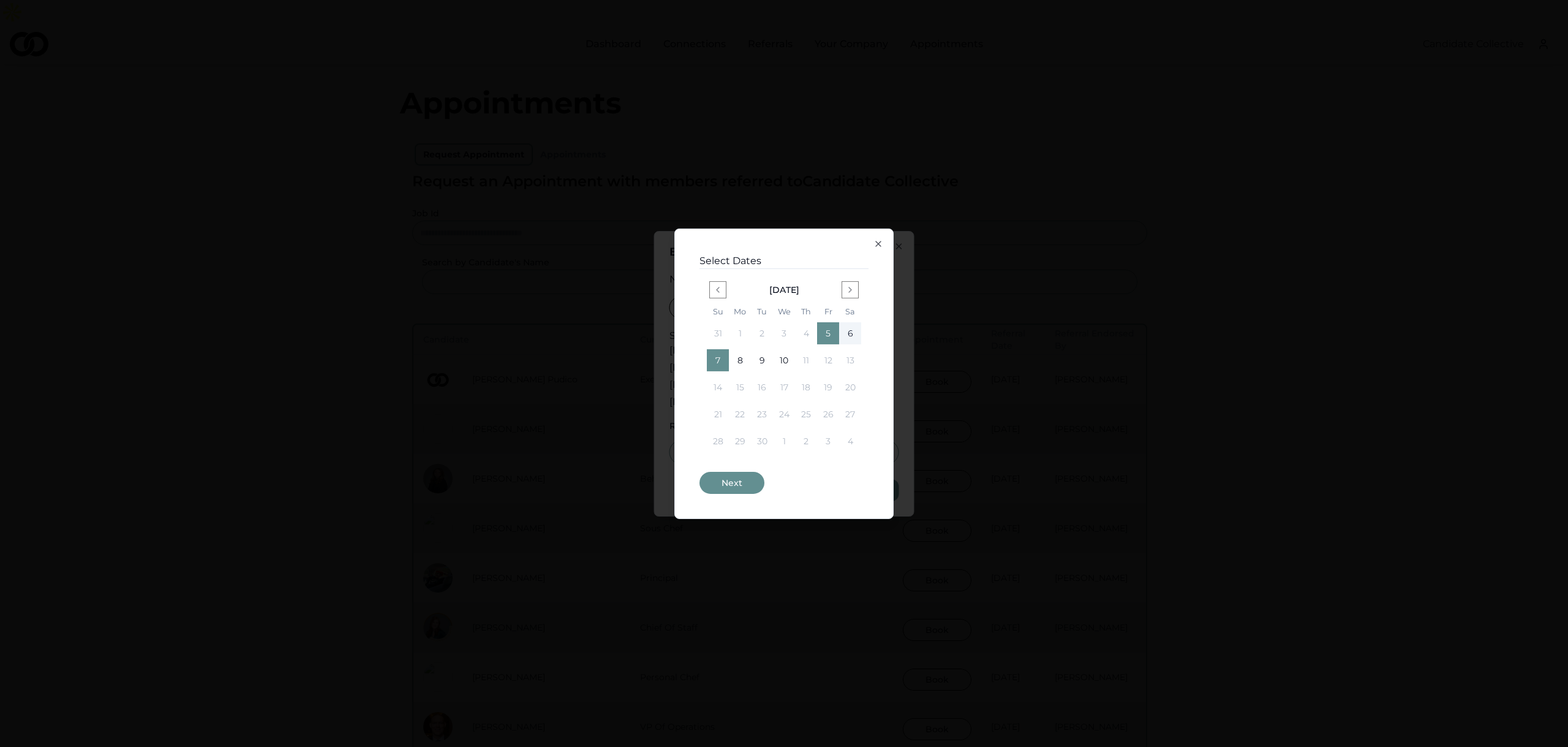
click at [740, 486] on button "Next" at bounding box center [732, 483] width 65 height 22
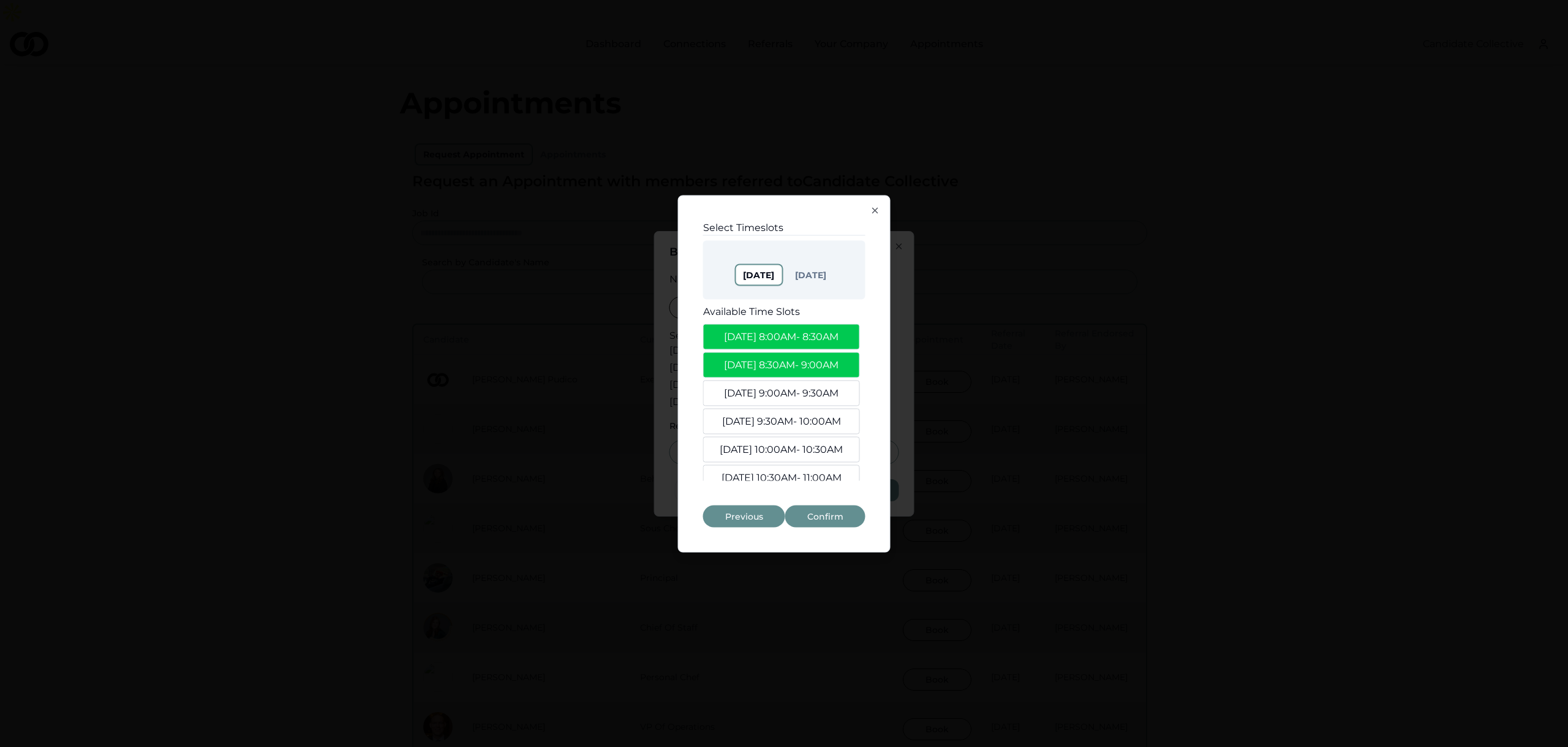
click at [822, 524] on button "Confirm" at bounding box center [825, 516] width 80 height 22
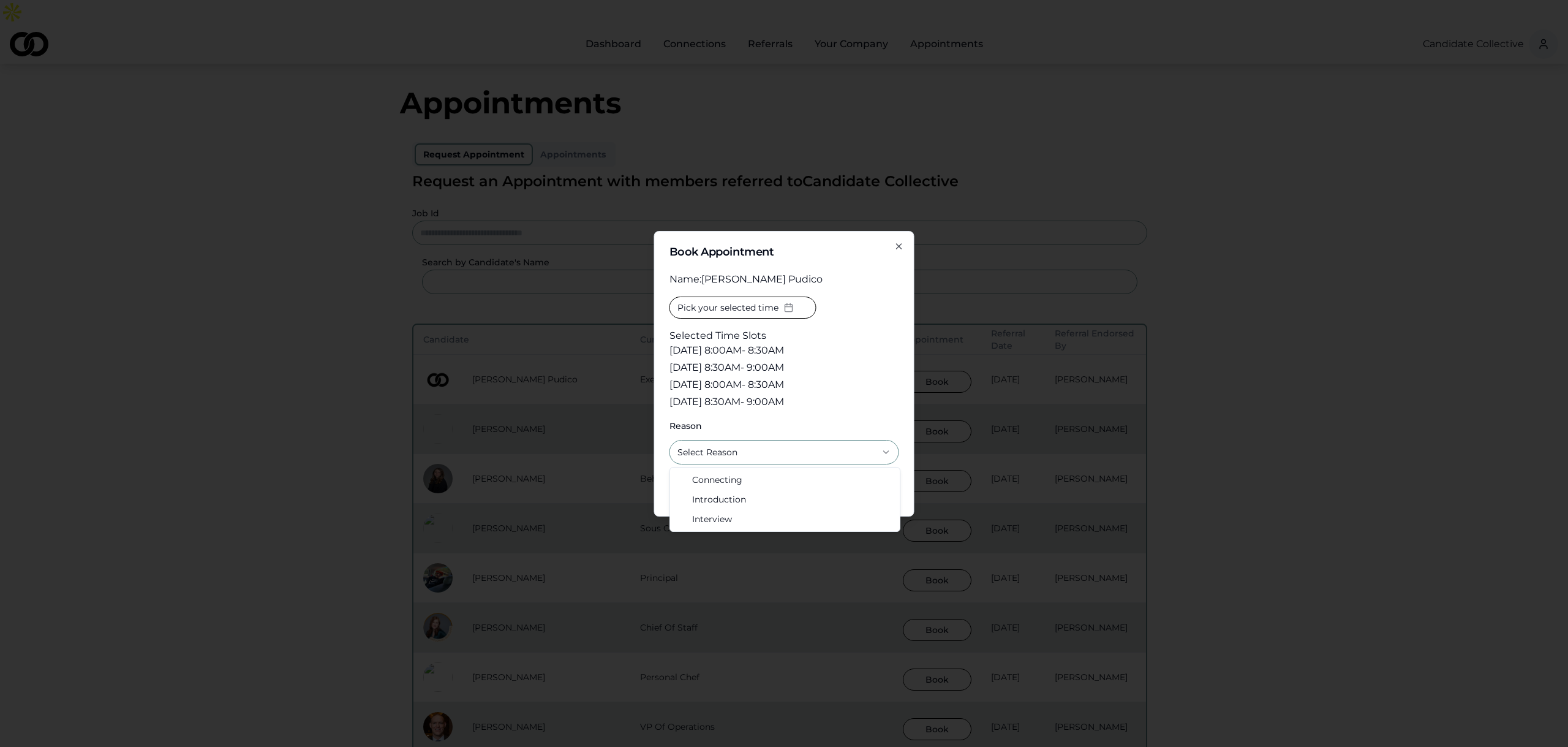
click at [751, 453] on button "Select Reason" at bounding box center [785, 452] width 230 height 25
click at [785, 461] on button "Connecting" at bounding box center [785, 452] width 230 height 25
click at [792, 459] on button "Introduction" at bounding box center [785, 452] width 230 height 25
select select "*********"
click at [821, 490] on button "Request Appointment" at bounding box center [827, 490] width 144 height 22
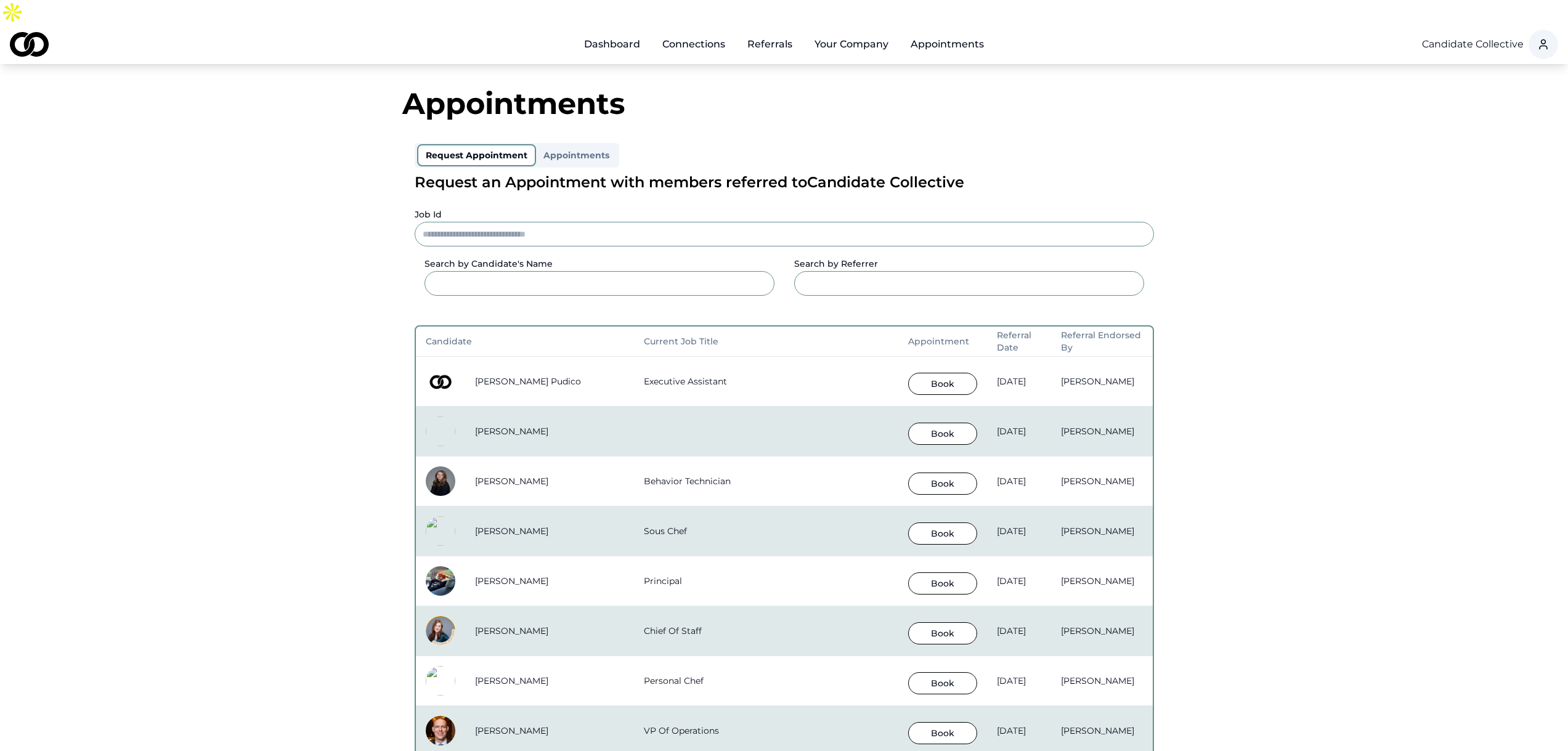
click at [780, 281] on div "Search by Candidate's Name Search by Referrer" at bounding box center [784, 281] width 739 height 69
